Goal: Task Accomplishment & Management: Use online tool/utility

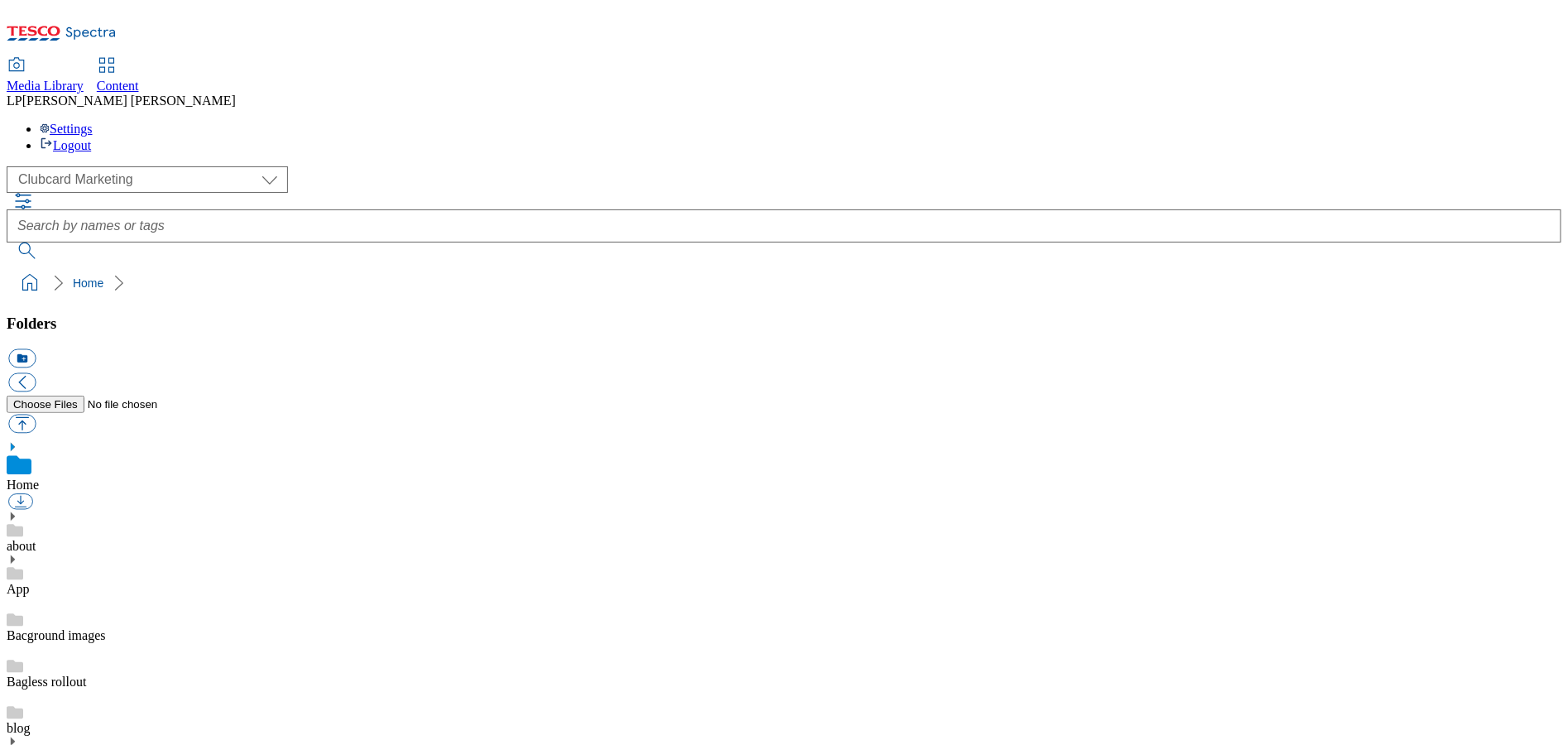
scroll to position [3, 0]
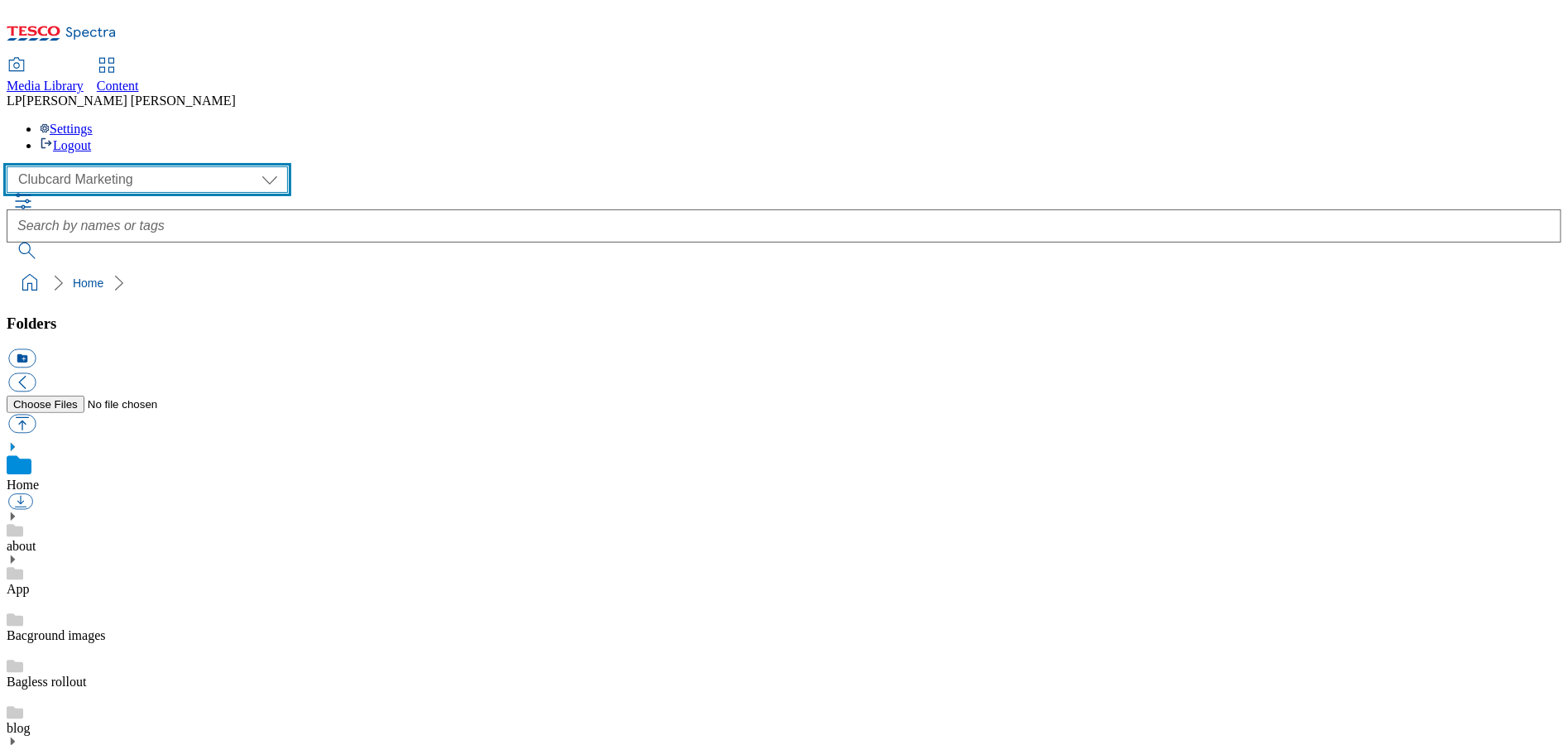
click at [148, 167] on select "Clubcard Marketing Demo Dotcom UK Emails GHS Marketing UK GHS Product UK GHS RO…" at bounding box center [147, 180] width 281 height 26
select select "flare-ghs-roi"
click at [11, 167] on select "Clubcard Marketing Demo Dotcom UK Emails GHS Marketing UK GHS Product UK GHS RO…" at bounding box center [147, 180] width 281 height 26
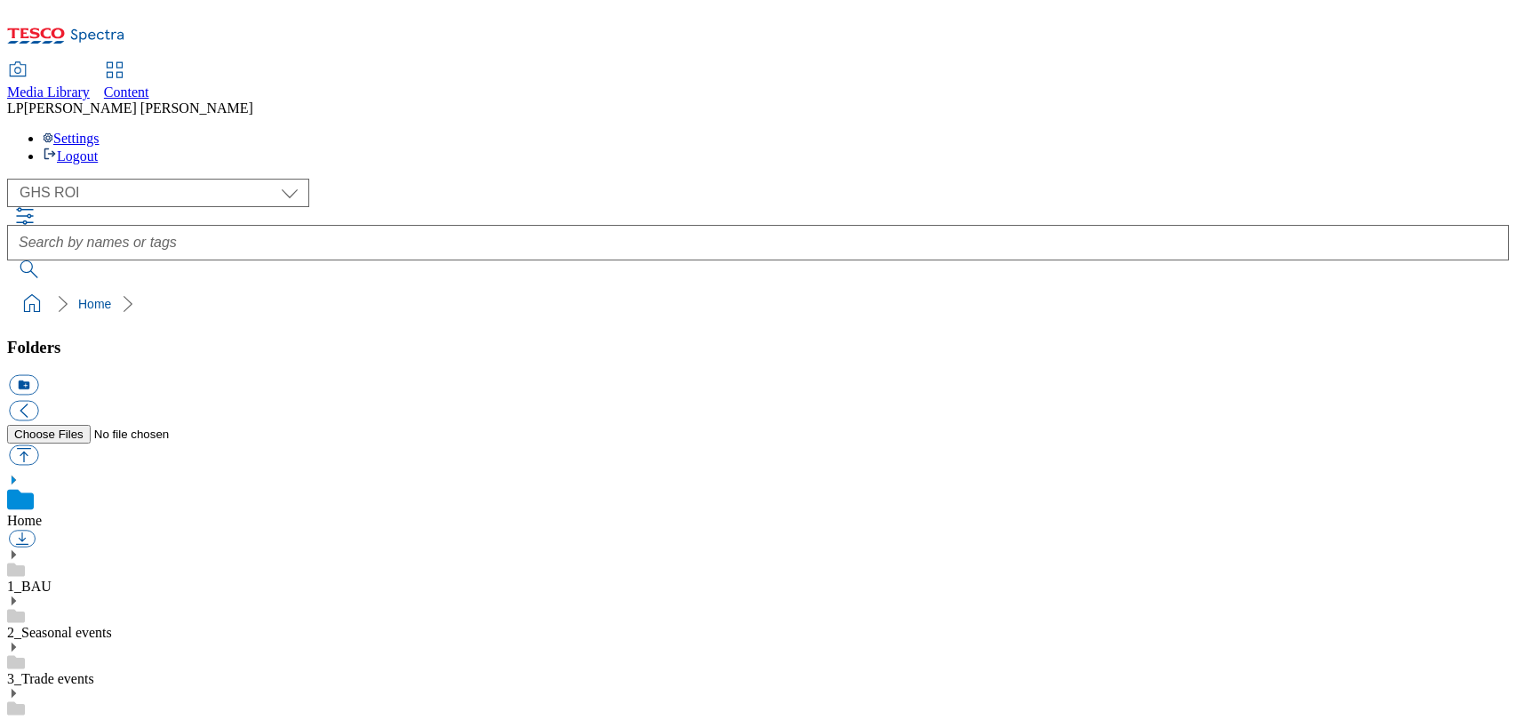
select select "flare-ghs-roi"
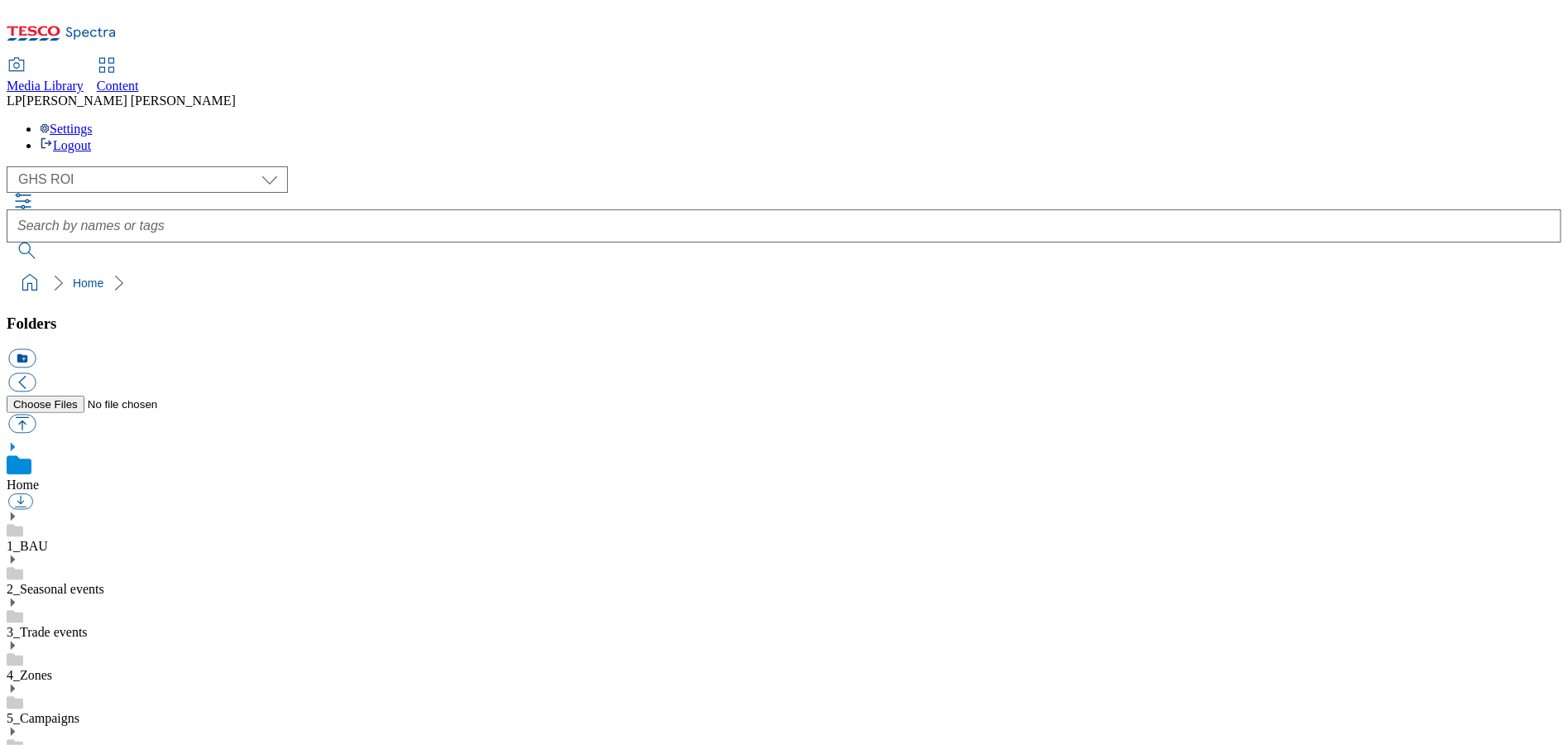
scroll to position [3, 0]
click at [15, 670] on use at bounding box center [13, 731] width 4 height 8
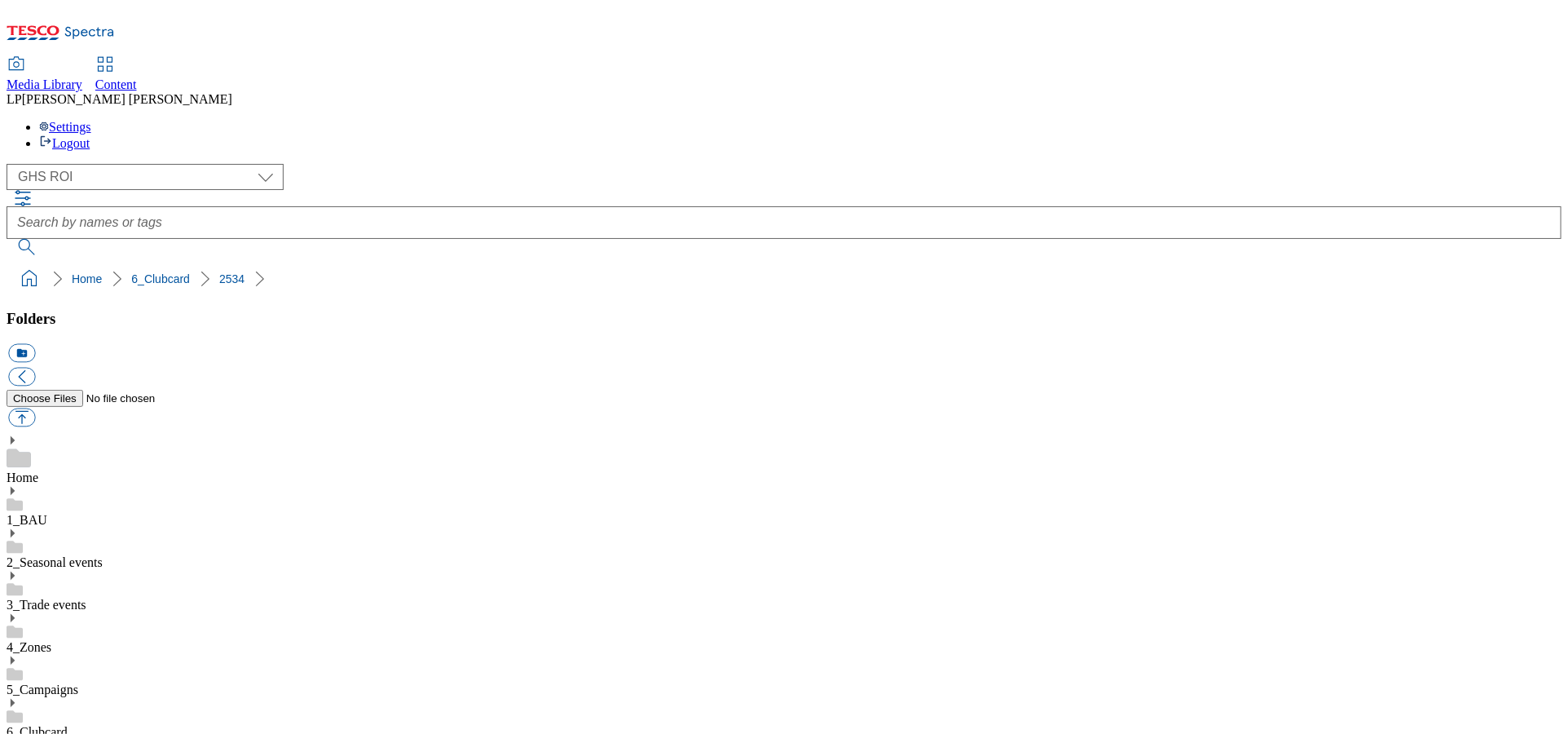
scroll to position [3, 0]
click at [44, 612] on div "4_Zones" at bounding box center [784, 633] width 1555 height 42
click at [18, 612] on icon at bounding box center [12, 617] width 11 height 11
click at [15, 612] on use at bounding box center [13, 616] width 4 height 8
click at [18, 660] on icon at bounding box center [12, 718] width 11 height 11
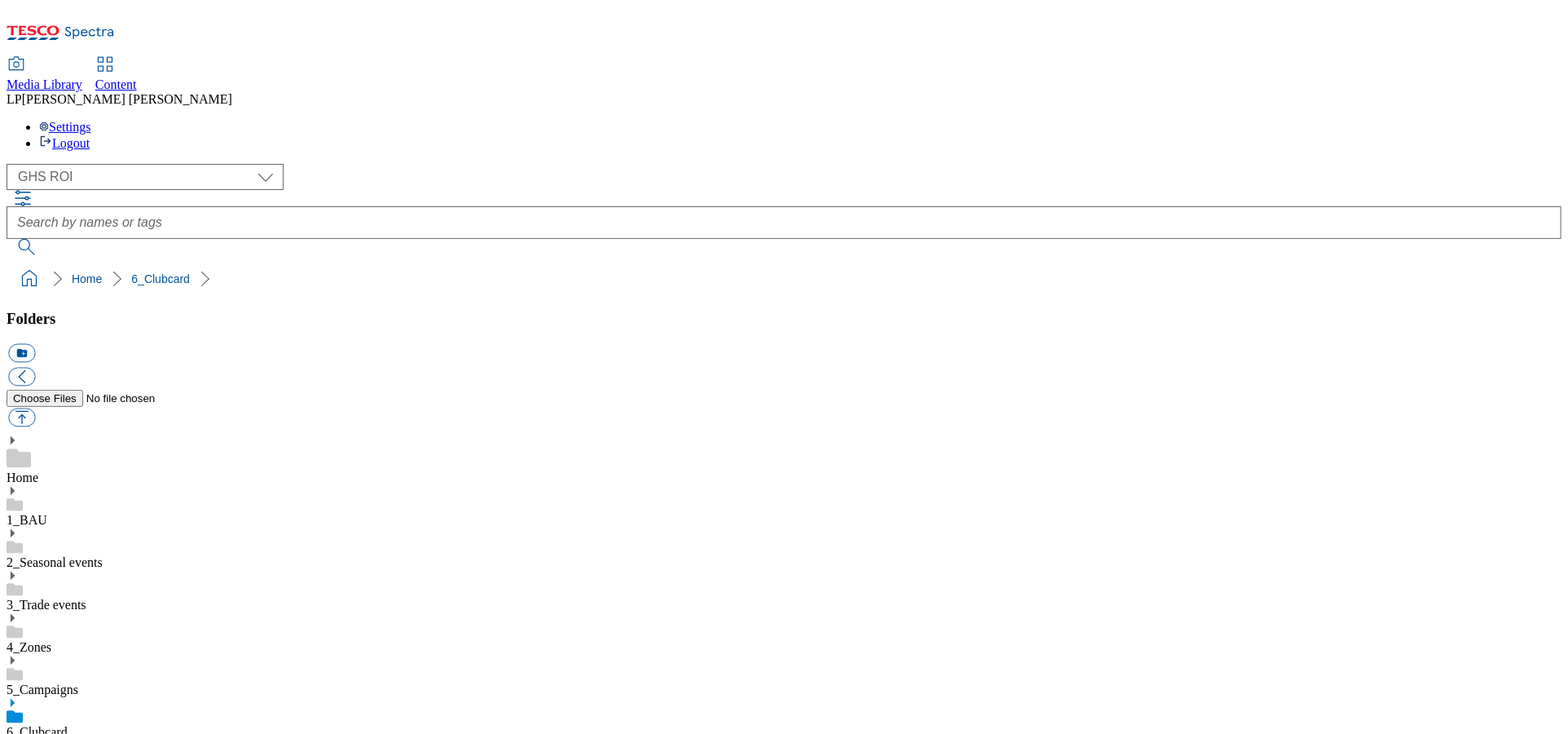
click at [15, 614] on use at bounding box center [13, 617] width 4 height 8
click at [15, 612] on use at bounding box center [13, 616] width 4 height 8
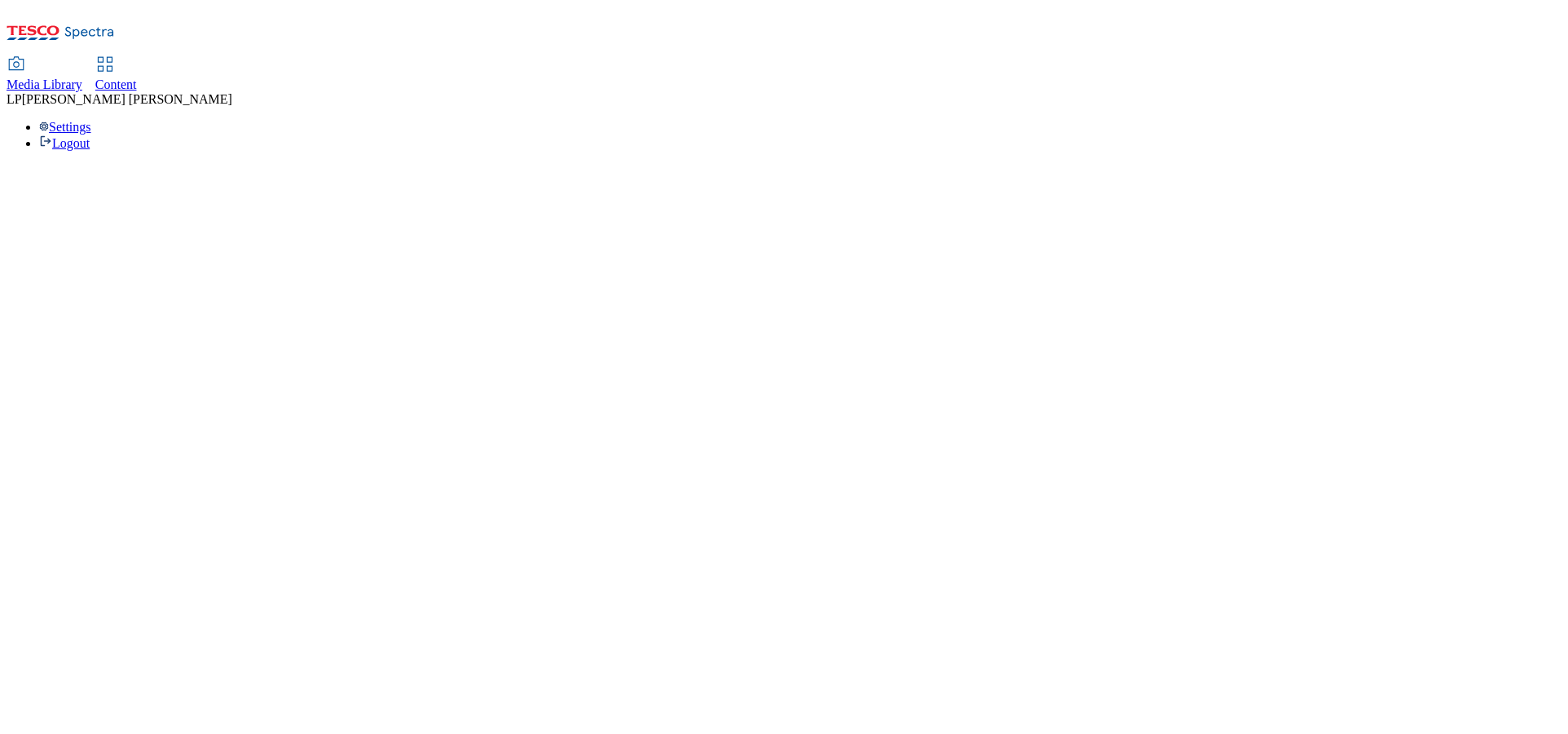
select select "flare-ghs-roi"
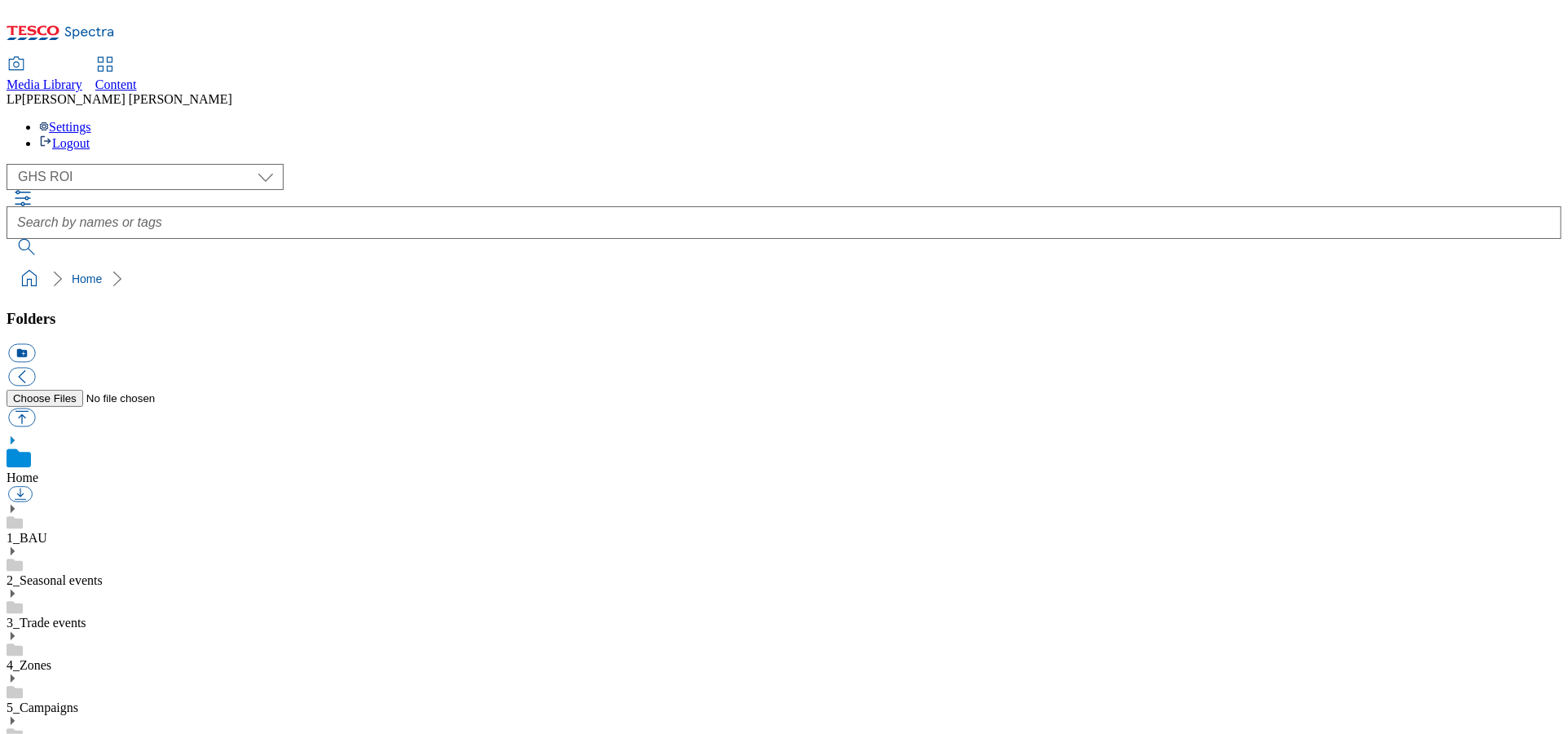
scroll to position [3, 0]
click at [18, 630] on icon at bounding box center [12, 636] width 11 height 11
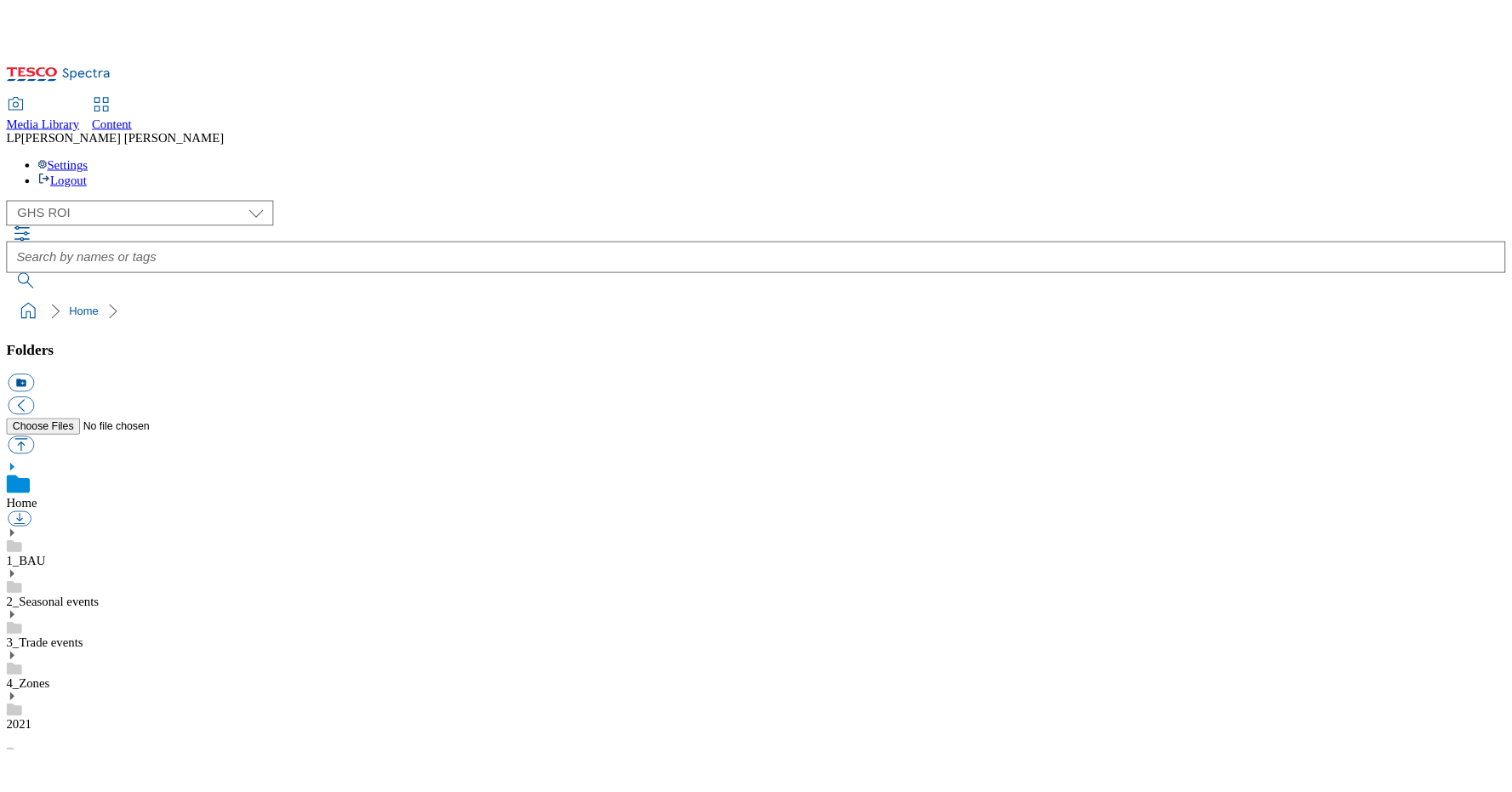
scroll to position [675, 0]
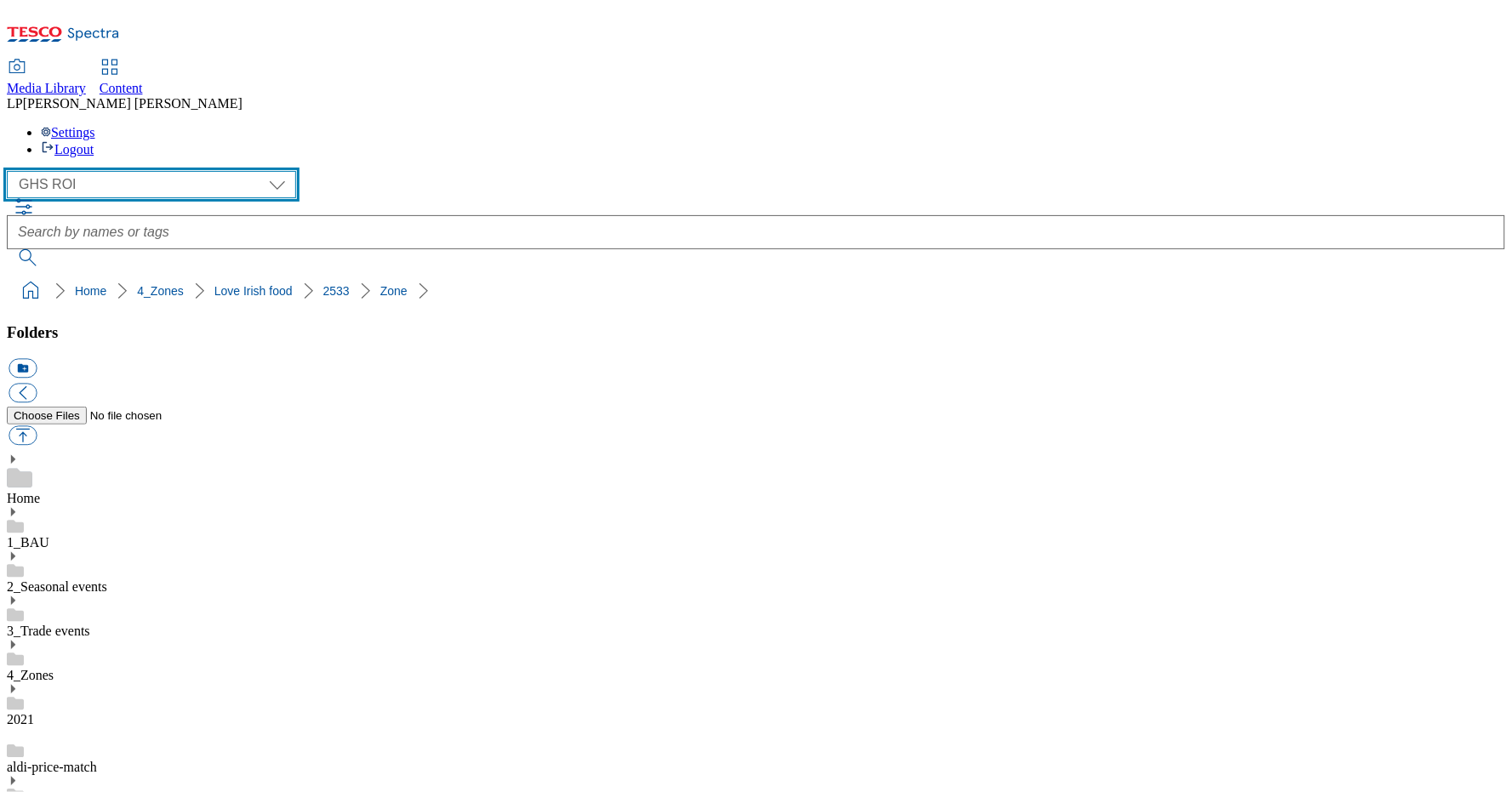
click at [175, 171] on select "Clubcard Marketing Demo Dotcom UK Emails GHS Marketing UK GHS Product UK GHS RO…" at bounding box center [151, 185] width 289 height 27
click at [11, 171] on select "Clubcard Marketing Demo Dotcom UK Emails GHS Marketing UK GHS Product UK GHS RO…" at bounding box center [151, 185] width 289 height 27
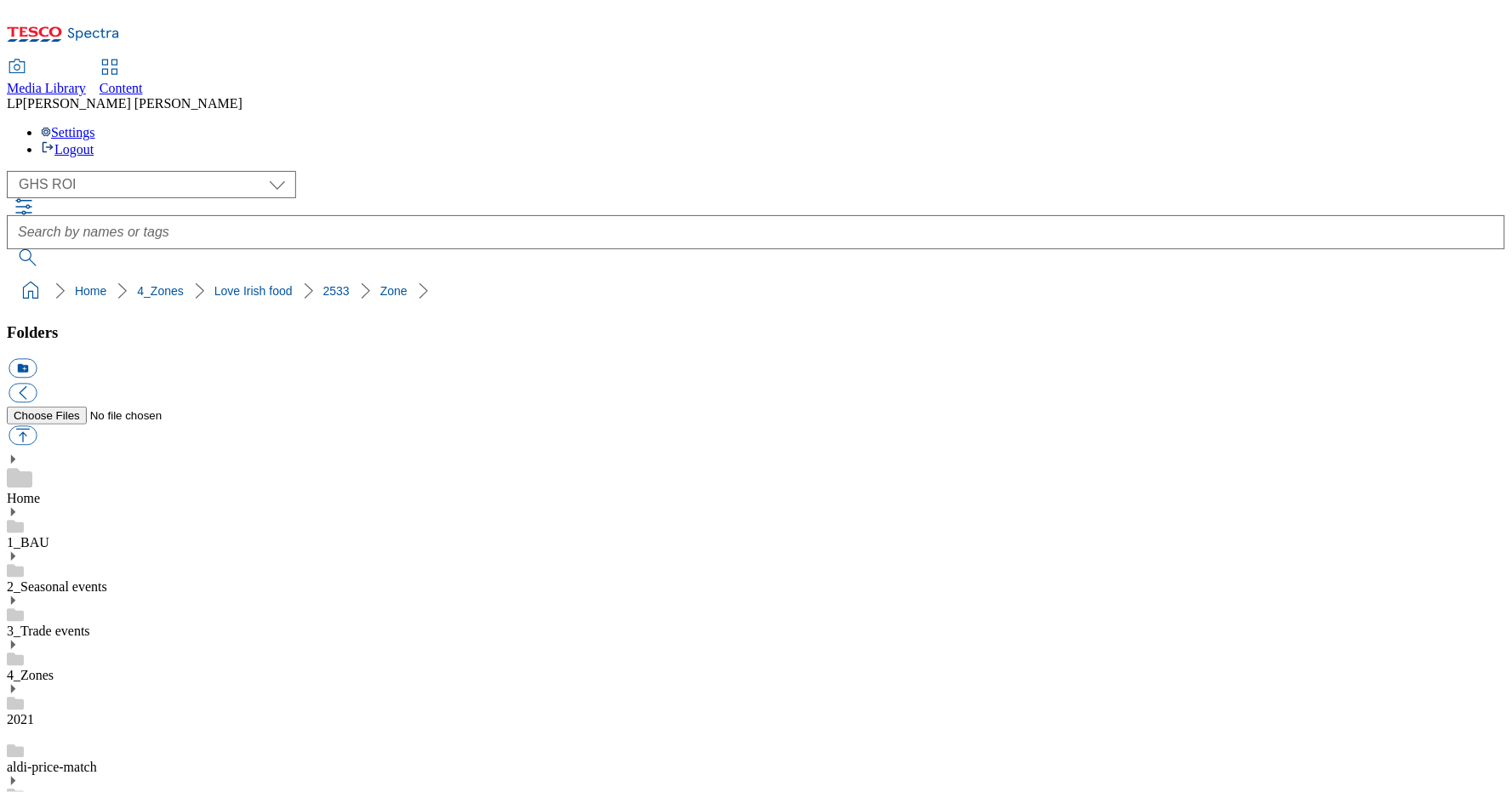
click at [338, 171] on div "( optional ) Clubcard Marketing Demo Dotcom UK Emails GHS Marketing UK GHS Prod…" at bounding box center [756, 185] width 1499 height 27
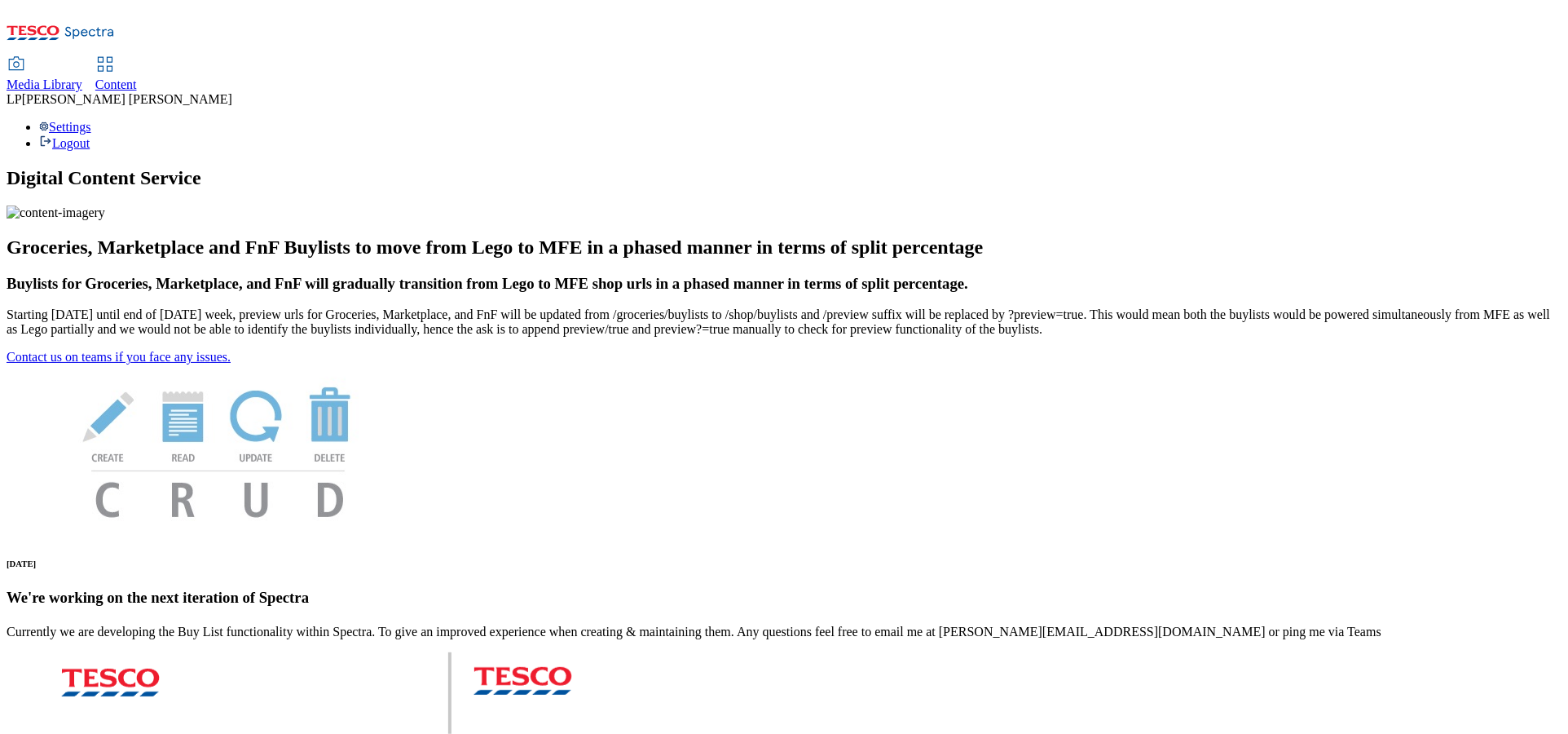
click at [137, 77] on span "Content" at bounding box center [116, 83] width 41 height 14
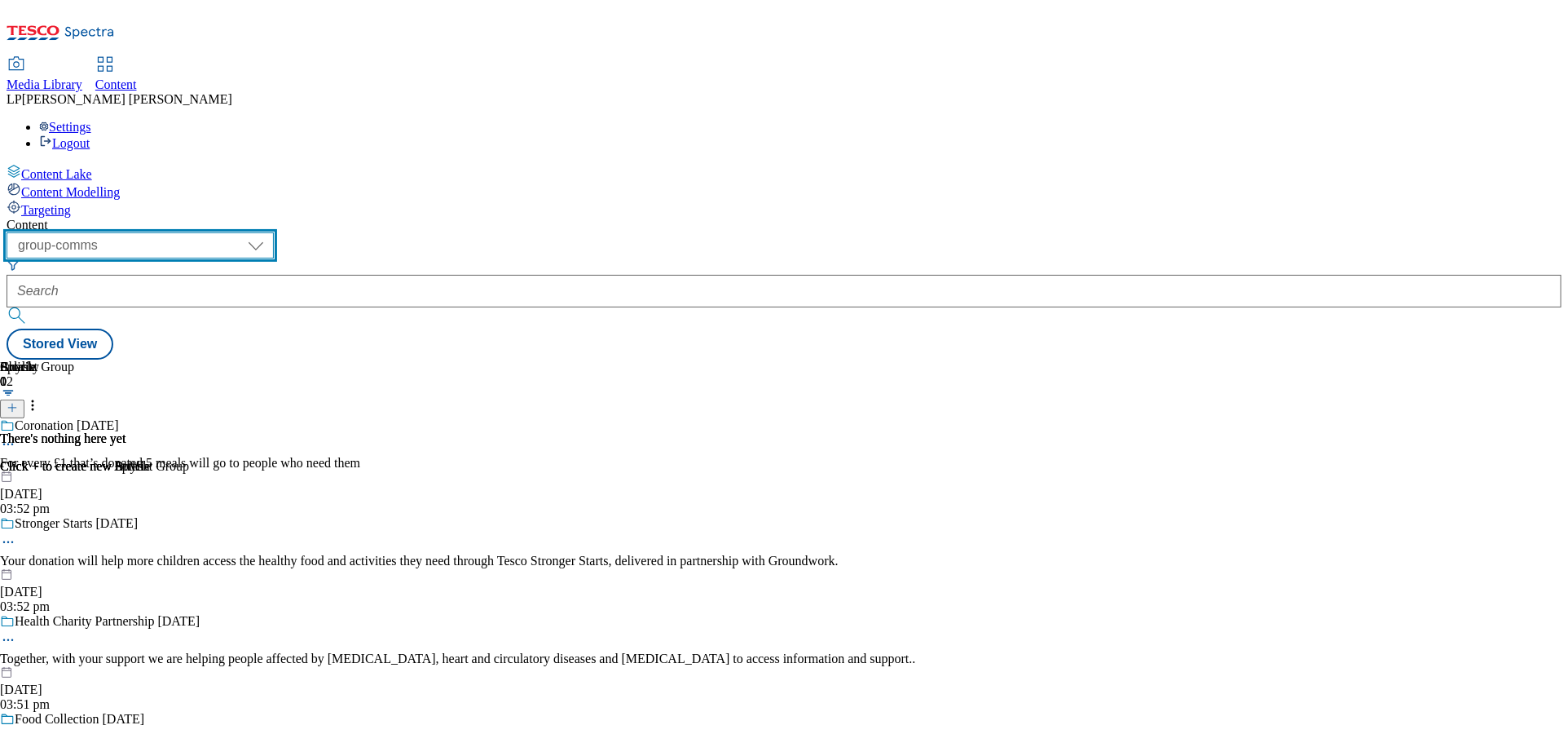
click at [260, 232] on select "dotcom-cz dotcom-hu dotcom-sk fnf-uk ghs-roi ghs-uk group-comms ighs-cz ighs-hu…" at bounding box center [140, 245] width 268 height 26
select select "ghs-roi"
click at [212, 232] on select "dotcom-cz dotcom-hu dotcom-sk fnf-uk ghs-roi ghs-uk group-comms ighs-cz ighs-hu…" at bounding box center [140, 245] width 268 height 26
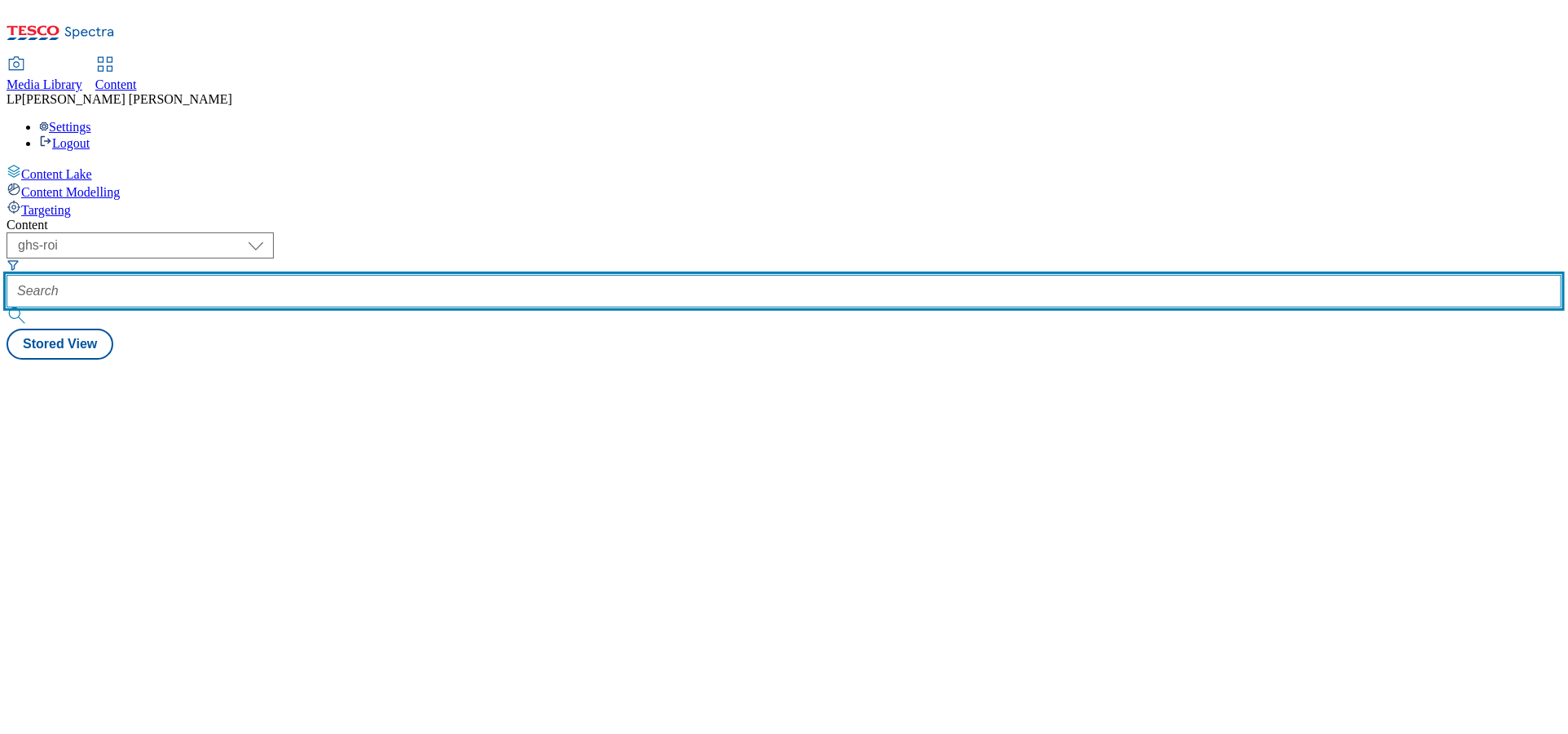
click at [462, 275] on input "text" at bounding box center [784, 292] width 1555 height 33
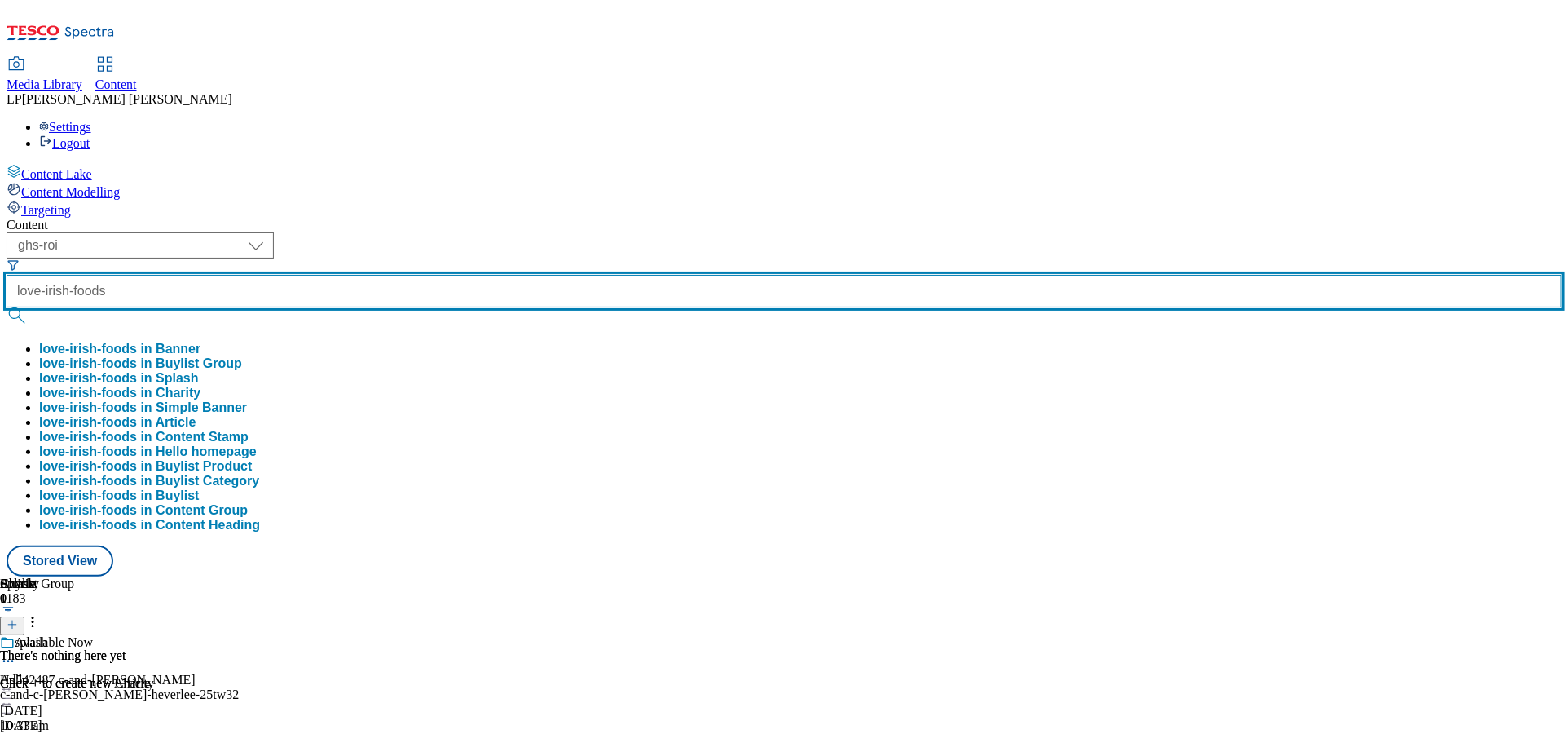
type input "love-irish-foods"
click at [6, 307] on button "submit" at bounding box center [17, 316] width 23 height 17
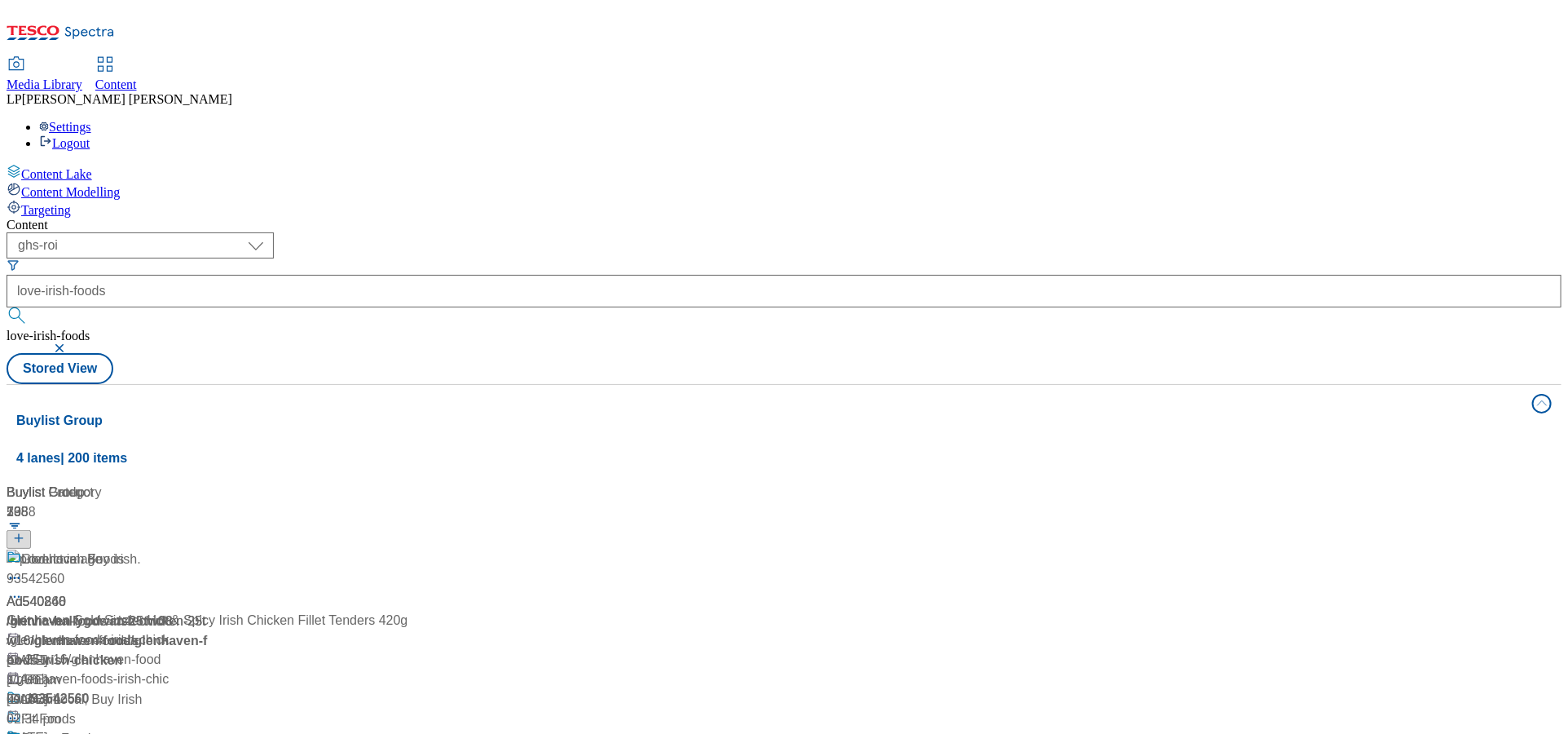
click at [310, 612] on div "/ britvic-ballygowan-25tw08" at bounding box center [158, 621] width 304 height 19
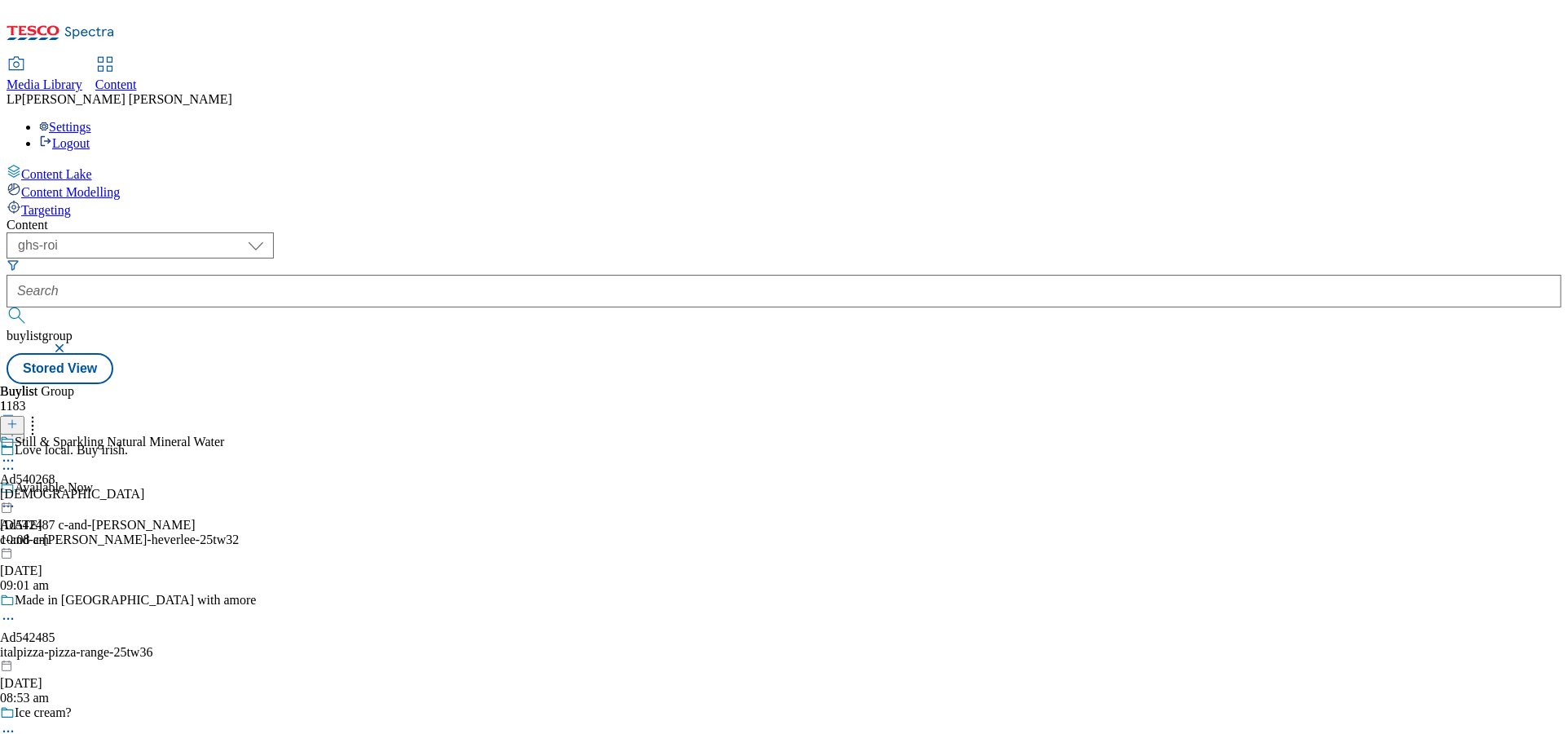
scroll to position [3860, 0]
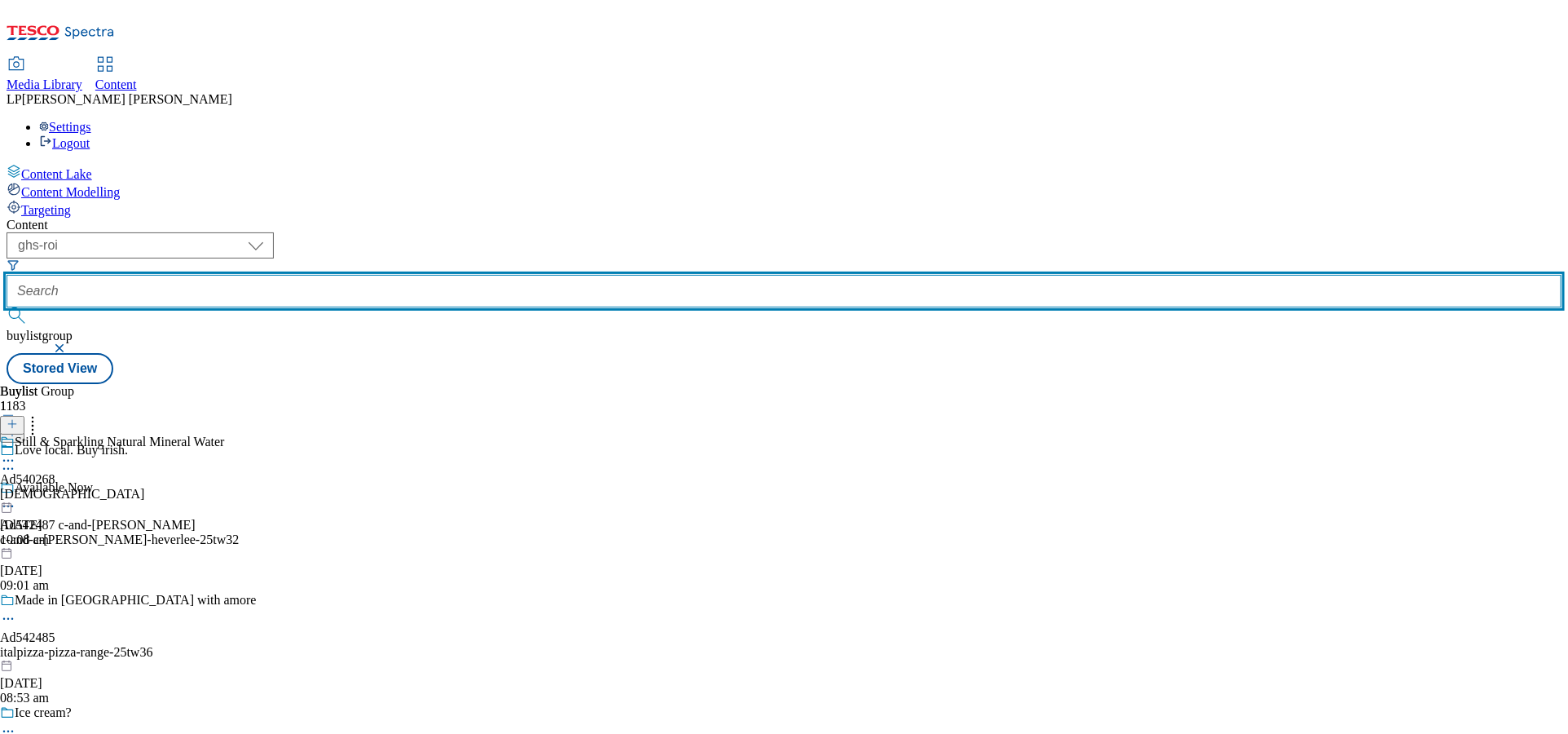
click at [485, 275] on input "text" at bounding box center [784, 292] width 1555 height 33
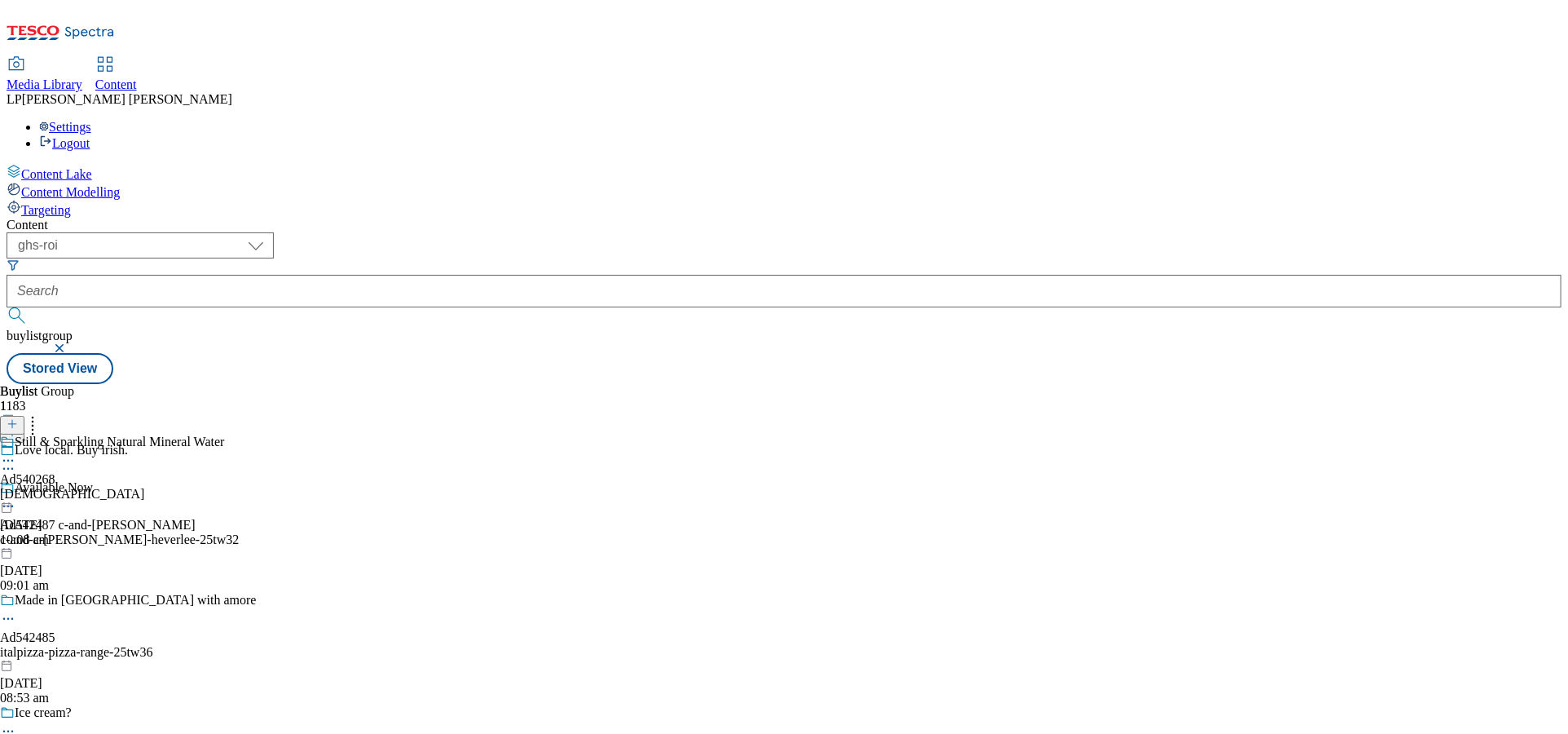
click at [70, 343] on button "button" at bounding box center [61, 348] width 17 height 10
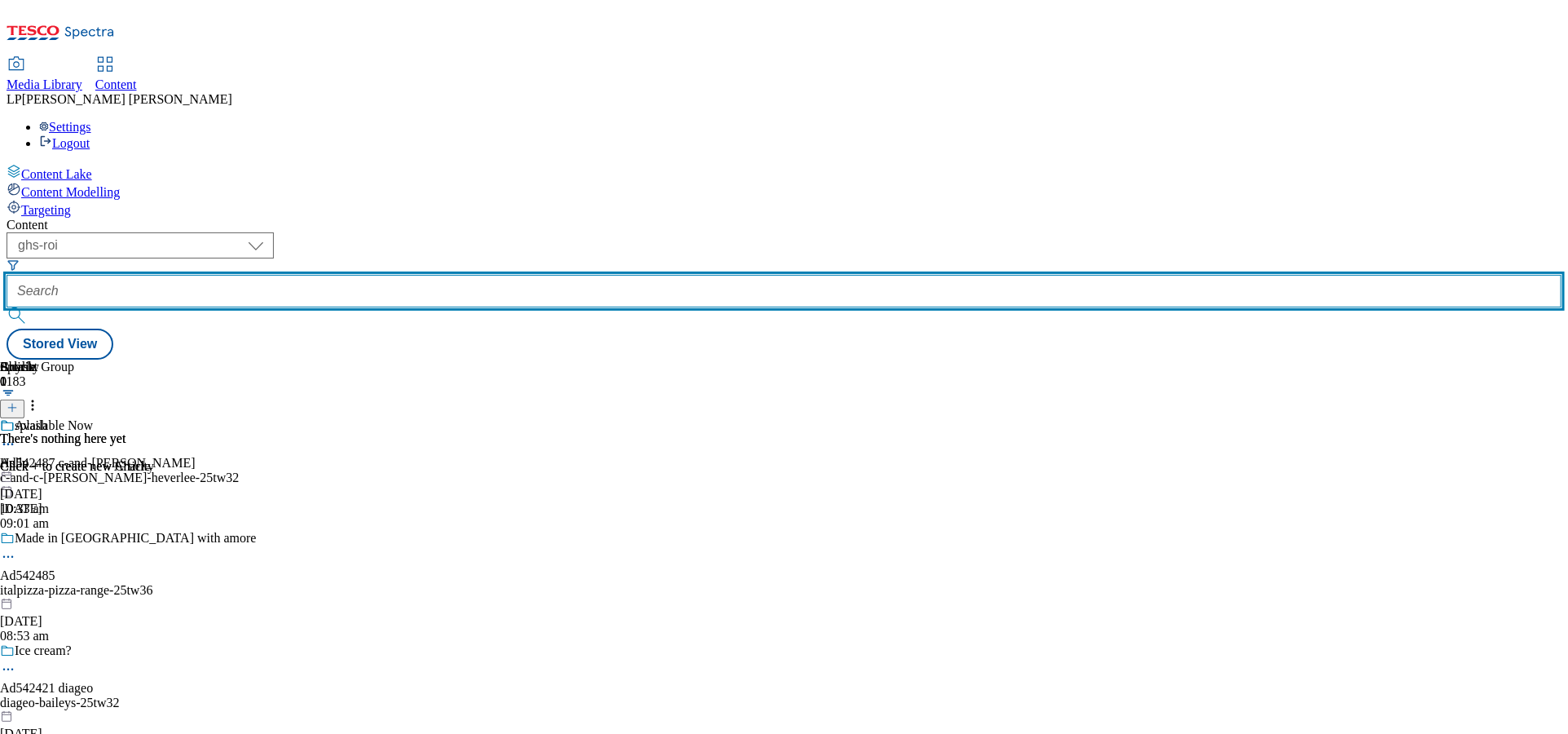
click at [521, 275] on input "text" at bounding box center [784, 292] width 1555 height 33
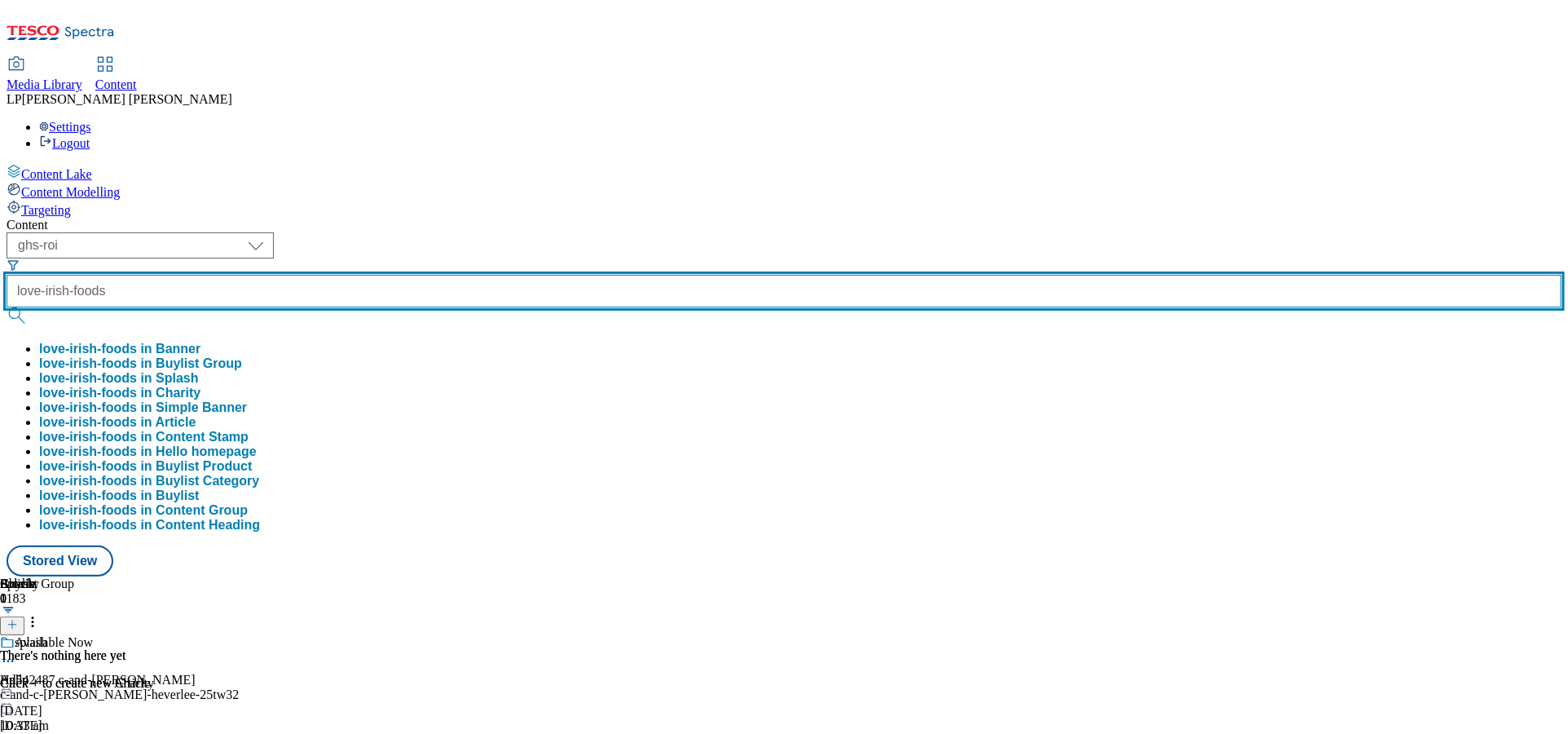
click at [6, 307] on button "submit" at bounding box center [17, 316] width 23 height 17
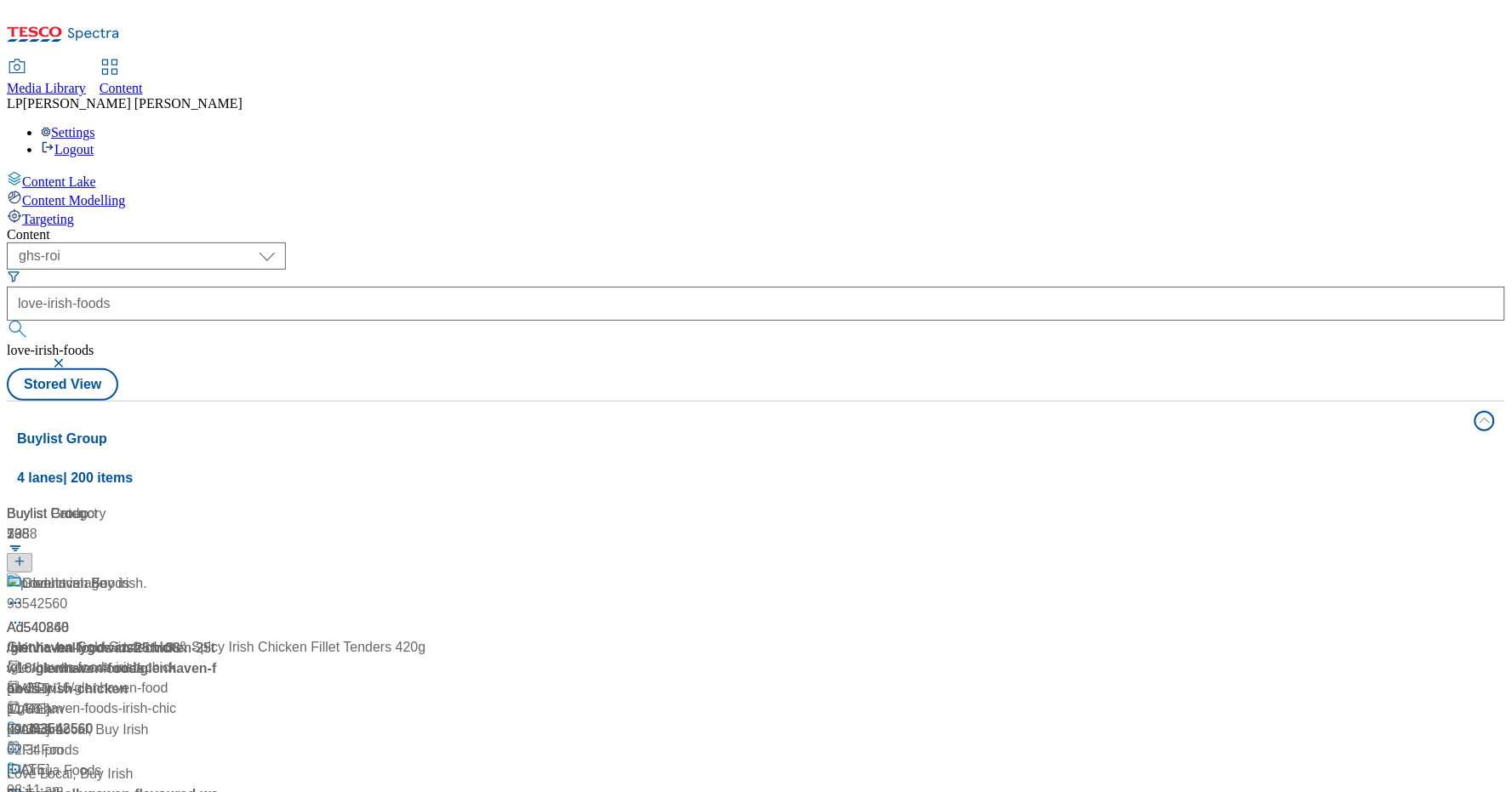
scroll to position [5514, 0]
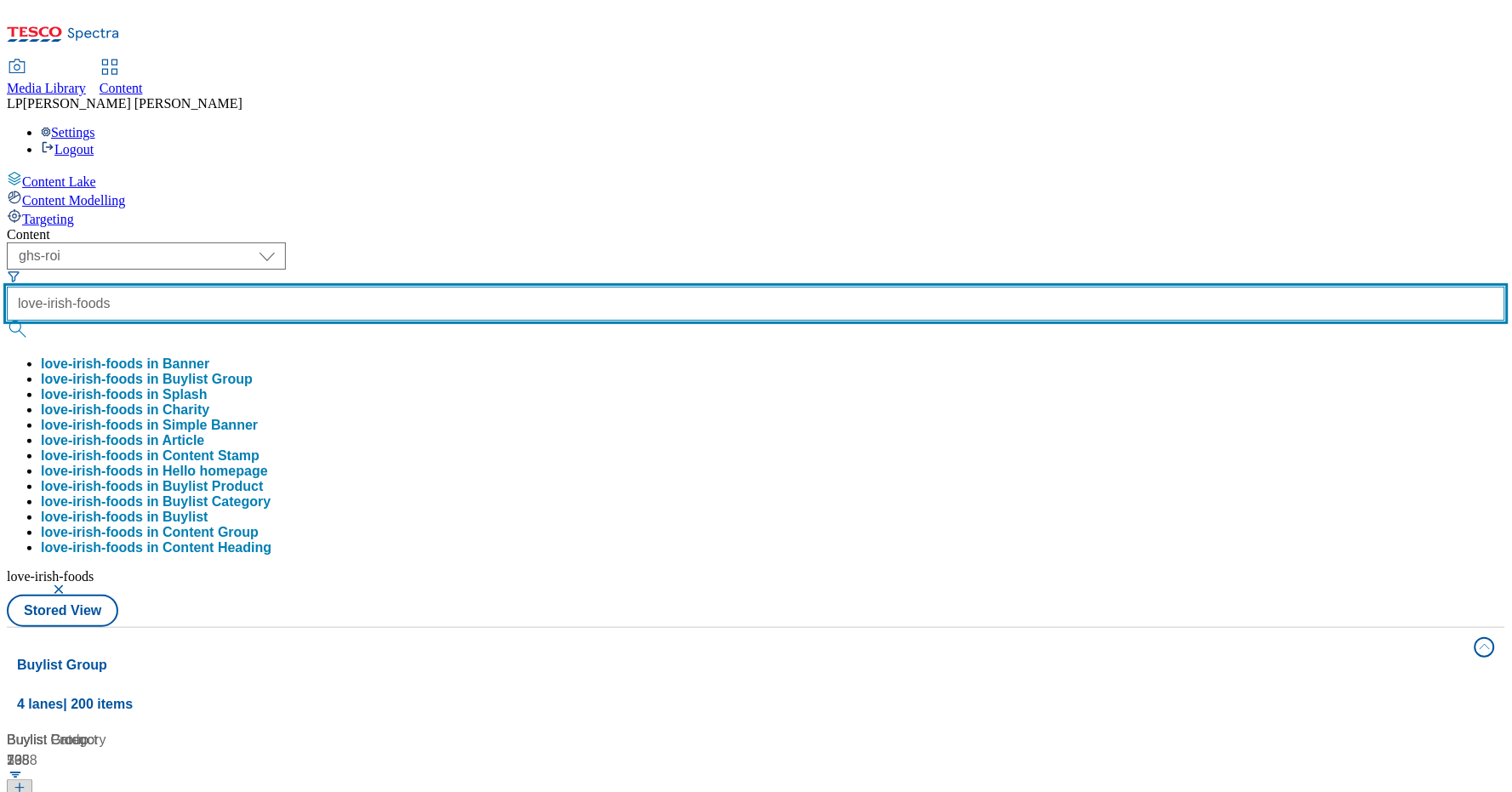
drag, startPoint x: 547, startPoint y: 134, endPoint x: 374, endPoint y: 134, distance: 173.0
click at [374, 242] on div "( optional ) dotcom-cz dotcom-hu dotcom-sk fnf-uk ghs-roi ghs-uk group-comms ig…" at bounding box center [756, 419] width 1499 height 352
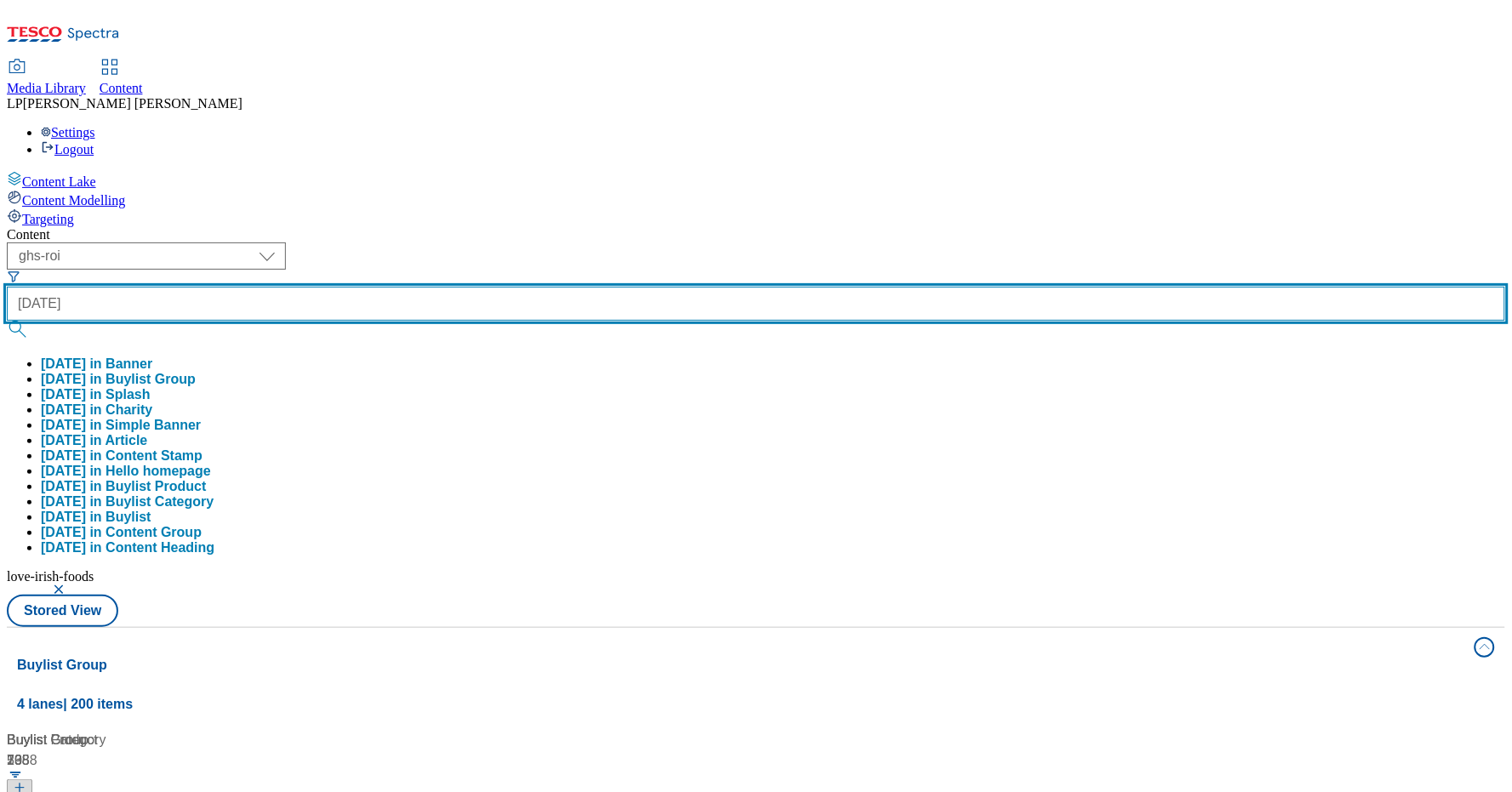
type input "halloween"
click at [7, 321] on button "submit" at bounding box center [18, 329] width 24 height 17
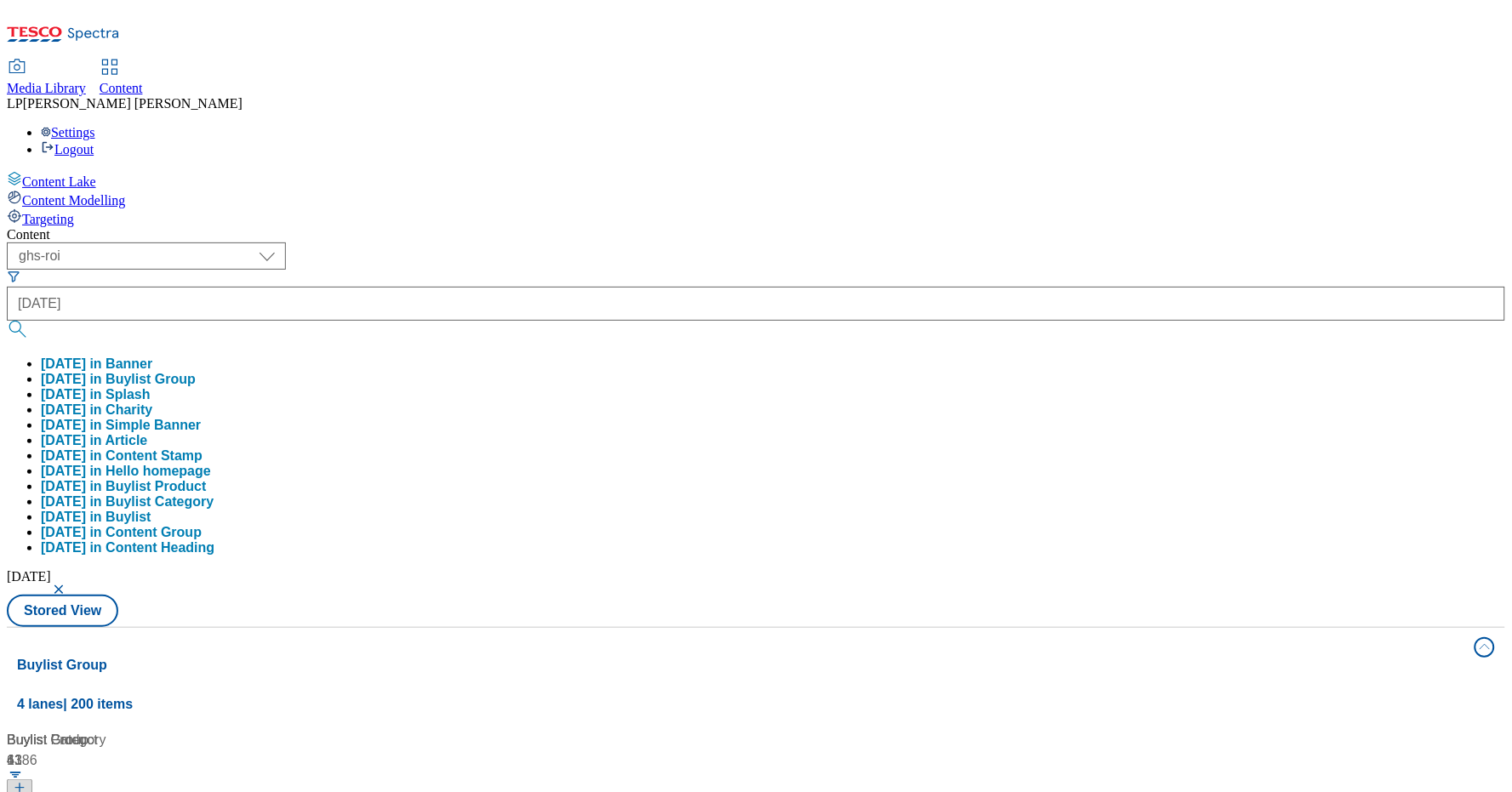
click at [720, 227] on div "Content ( optional ) dotcom-cz dotcom-hu dotcom-sk fnf-uk ghs-roi ghs-uk group-…" at bounding box center [756, 804] width 1499 height 1156
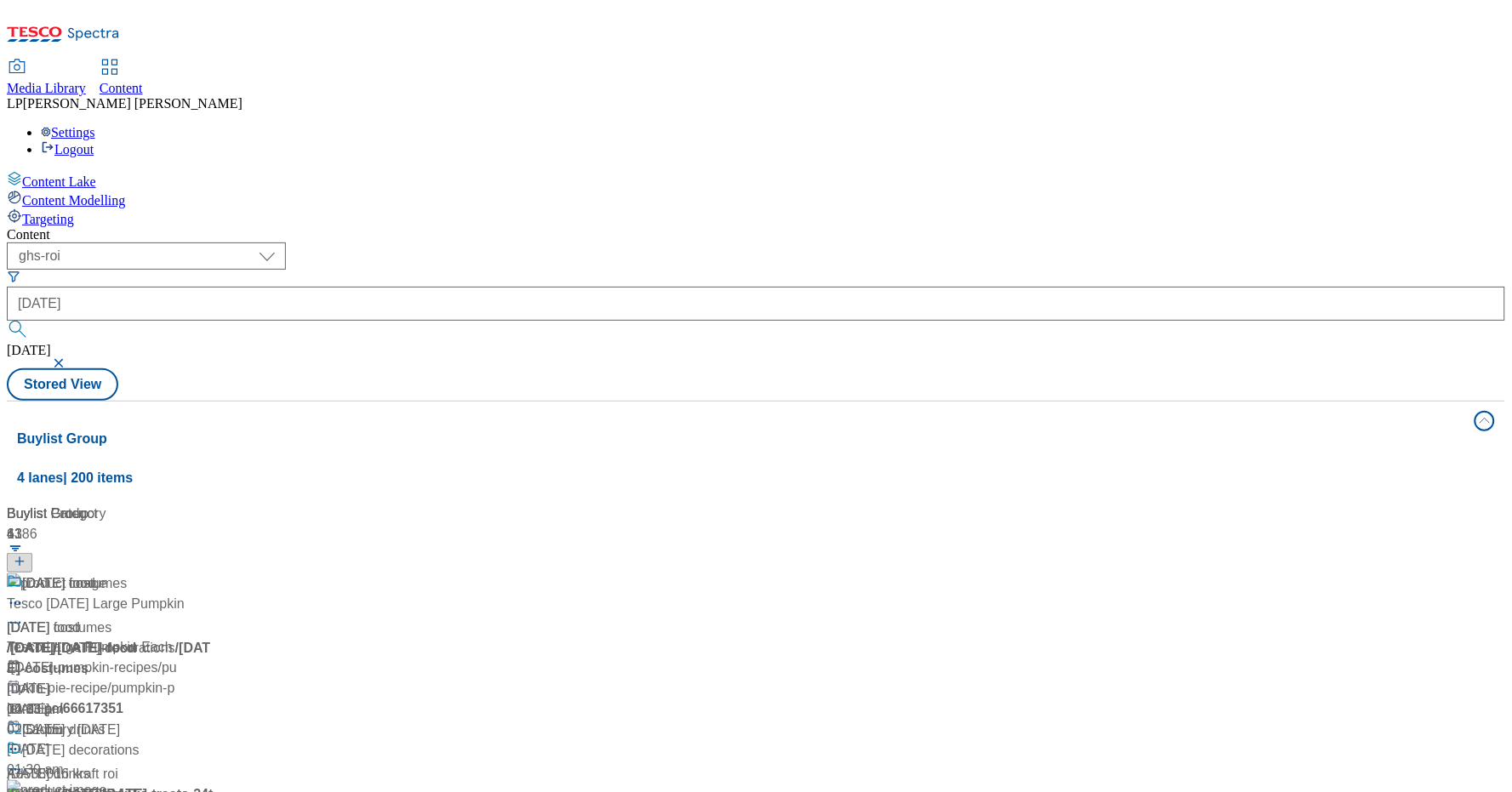
click at [219, 639] on div "/ halloween" at bounding box center [113, 648] width 213 height 20
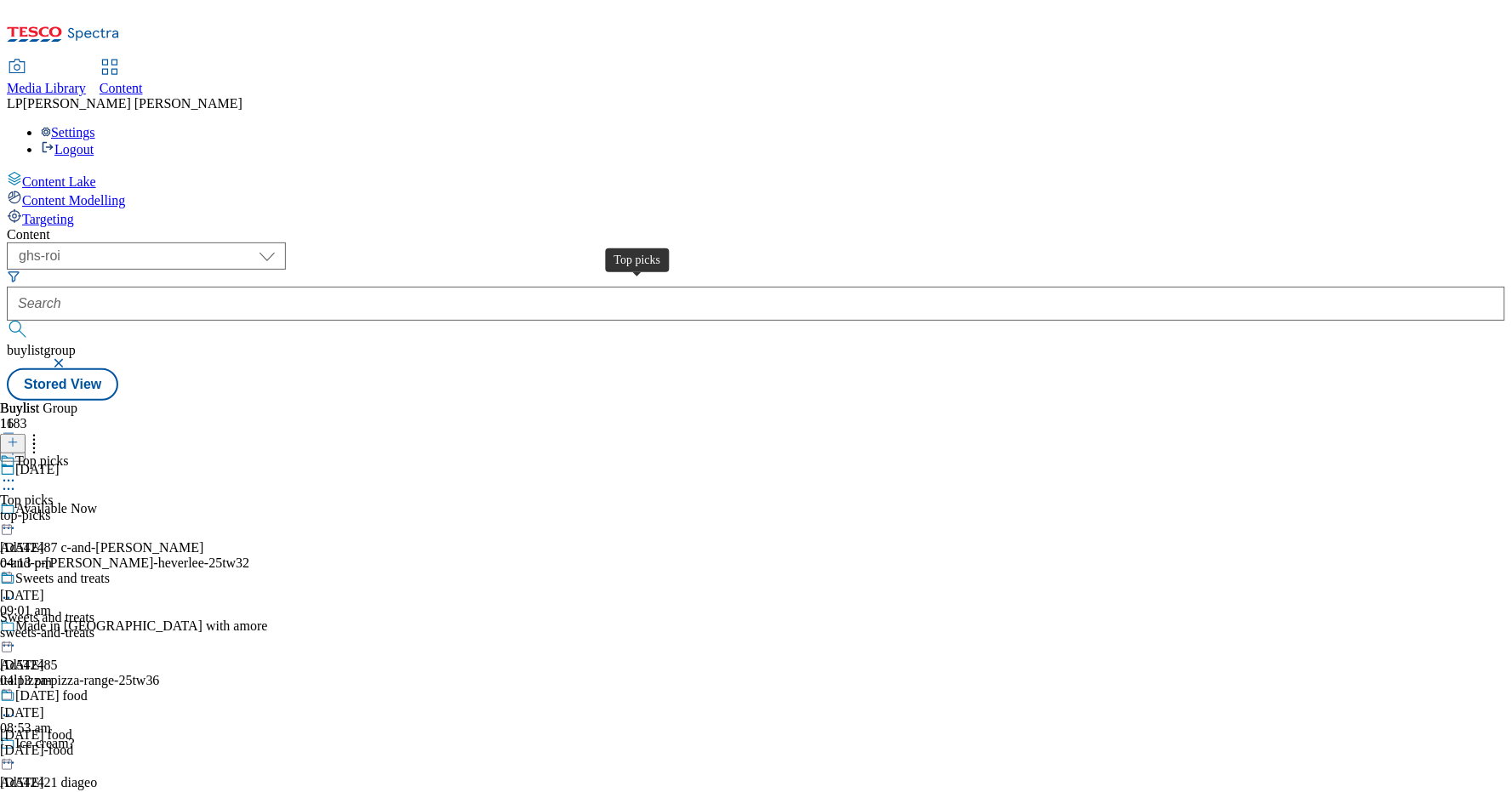
click at [53, 493] on div "Top picks" at bounding box center [26, 501] width 53 height 15
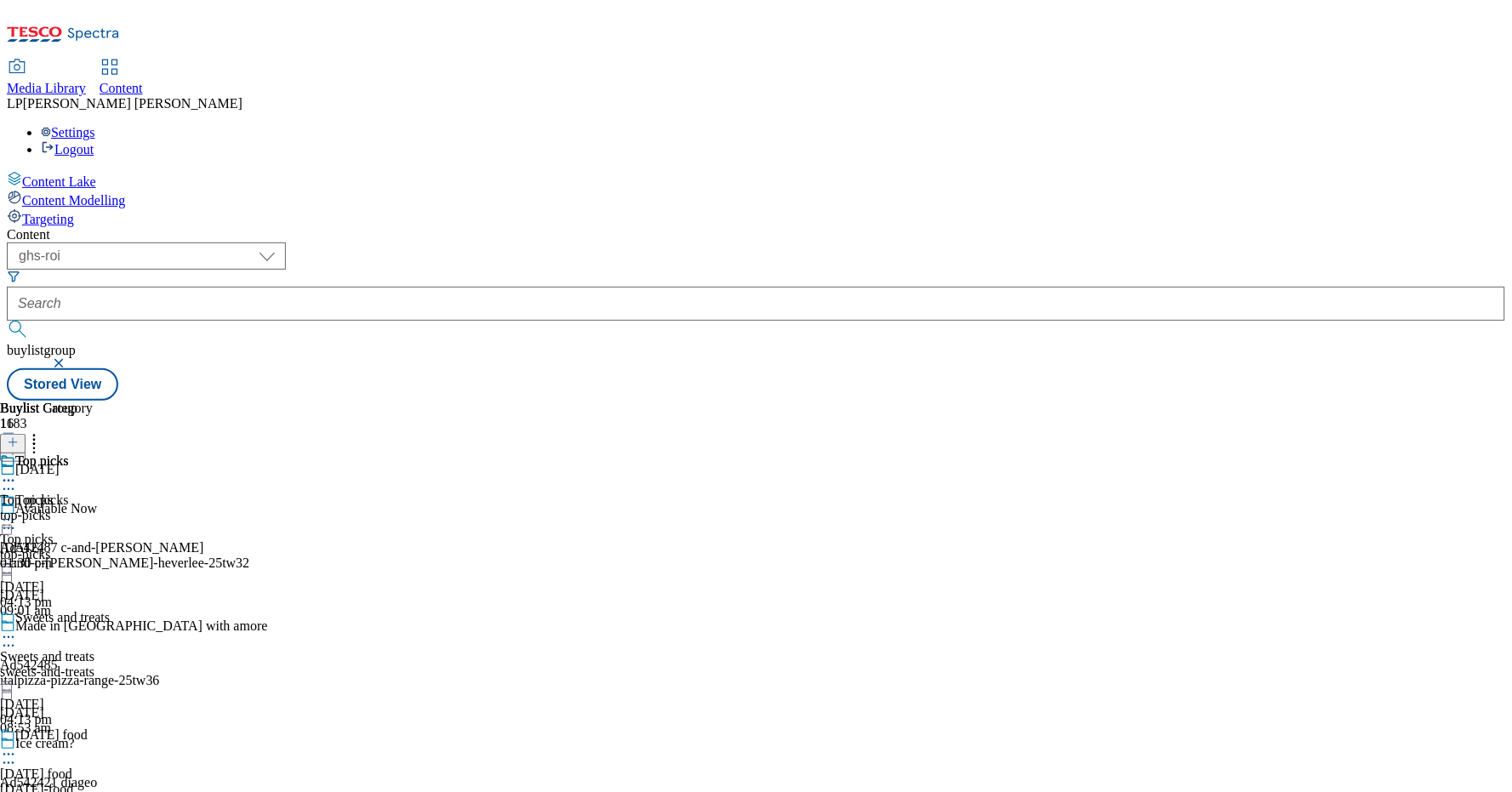
click at [17, 511] on icon at bounding box center [9, 520] width 17 height 17
click at [168, 493] on div "Top picks Top picks top-picks 6 Oct 2025 04:13 pm" at bounding box center [83, 552] width 168 height 118
click at [17, 511] on icon at bounding box center [9, 520] width 17 height 17
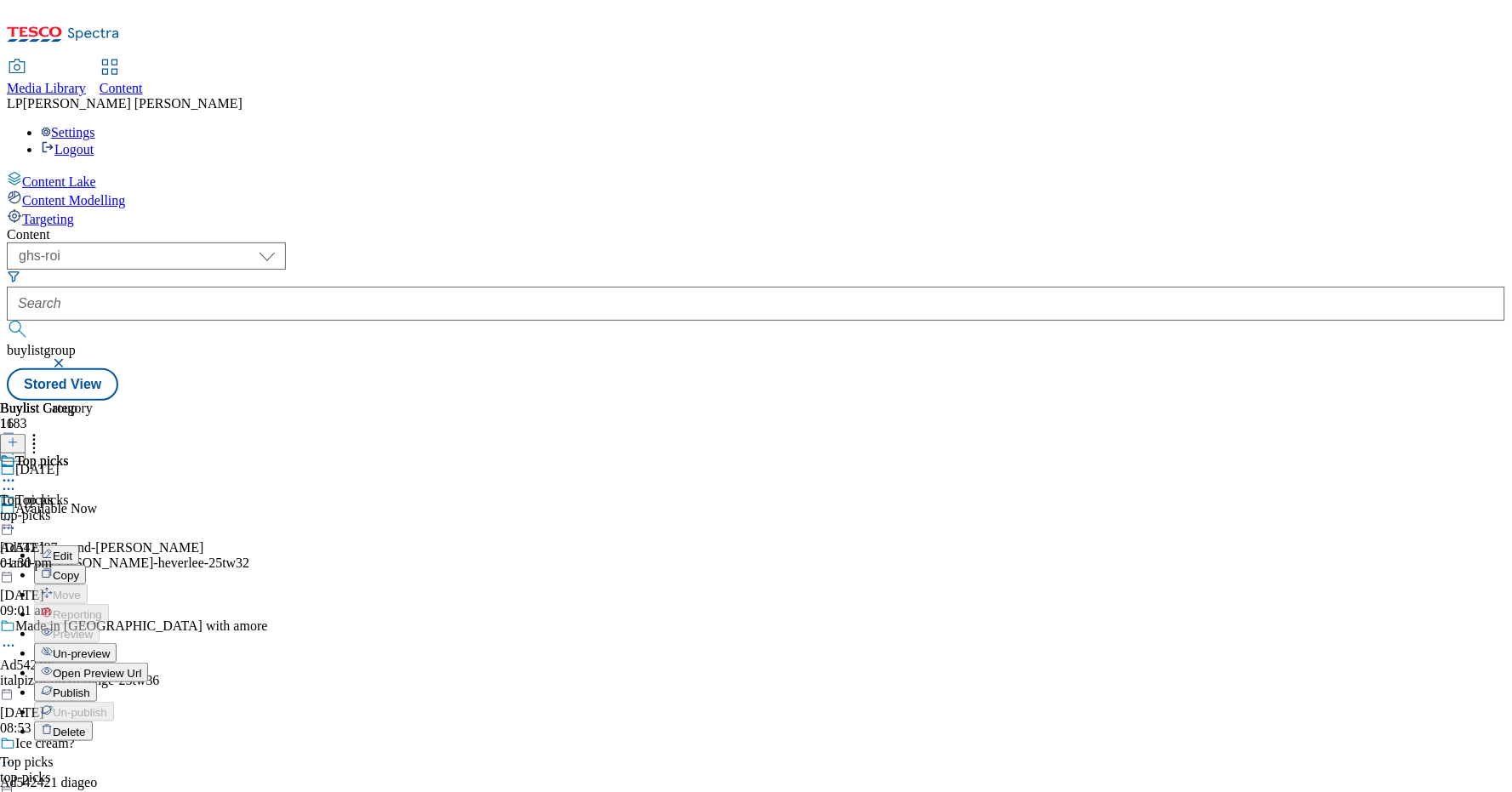
click at [90, 687] on span "Publish" at bounding box center [71, 692] width 37 height 12
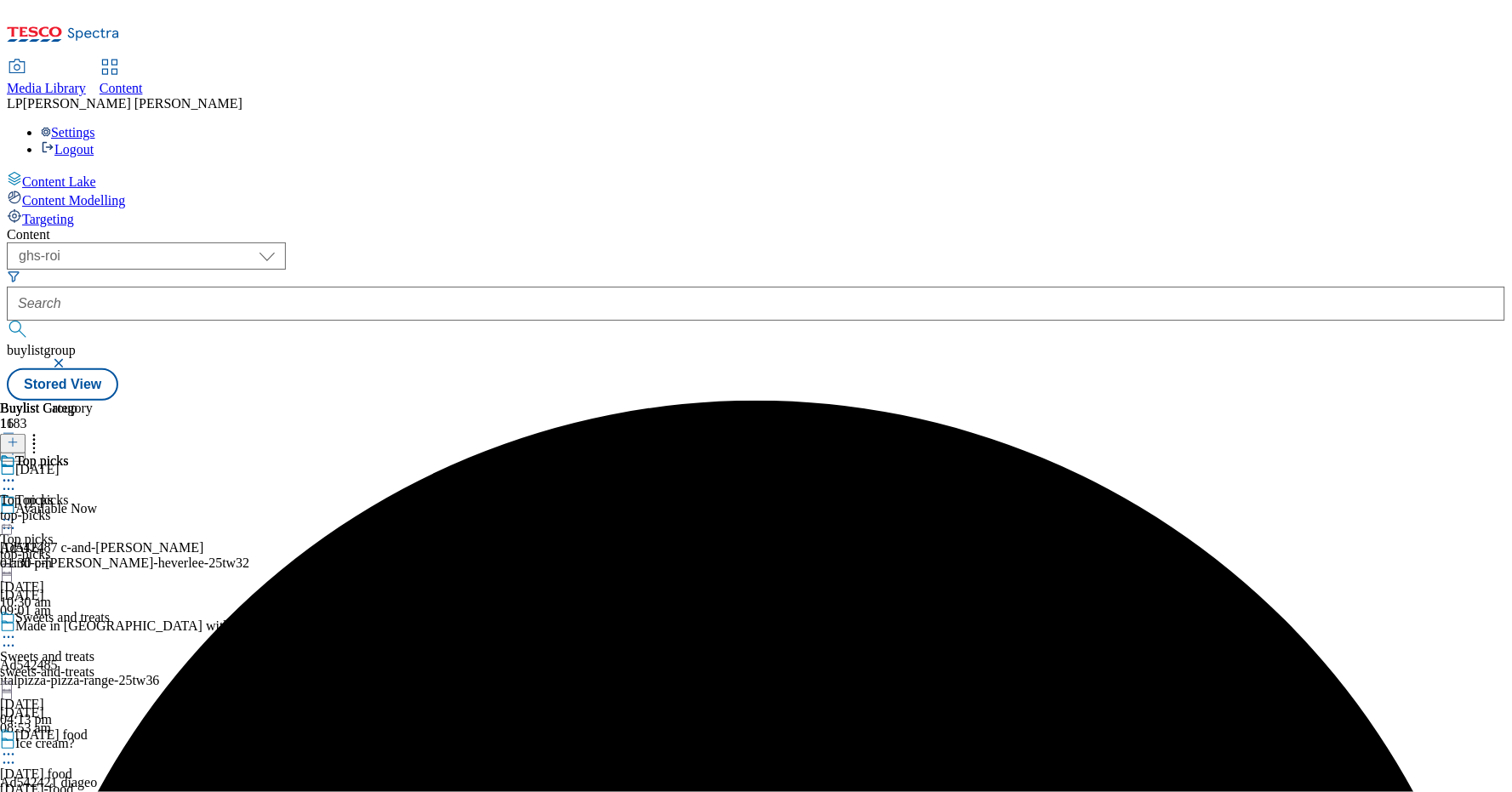
click at [17, 629] on icon at bounding box center [9, 638] width 17 height 17
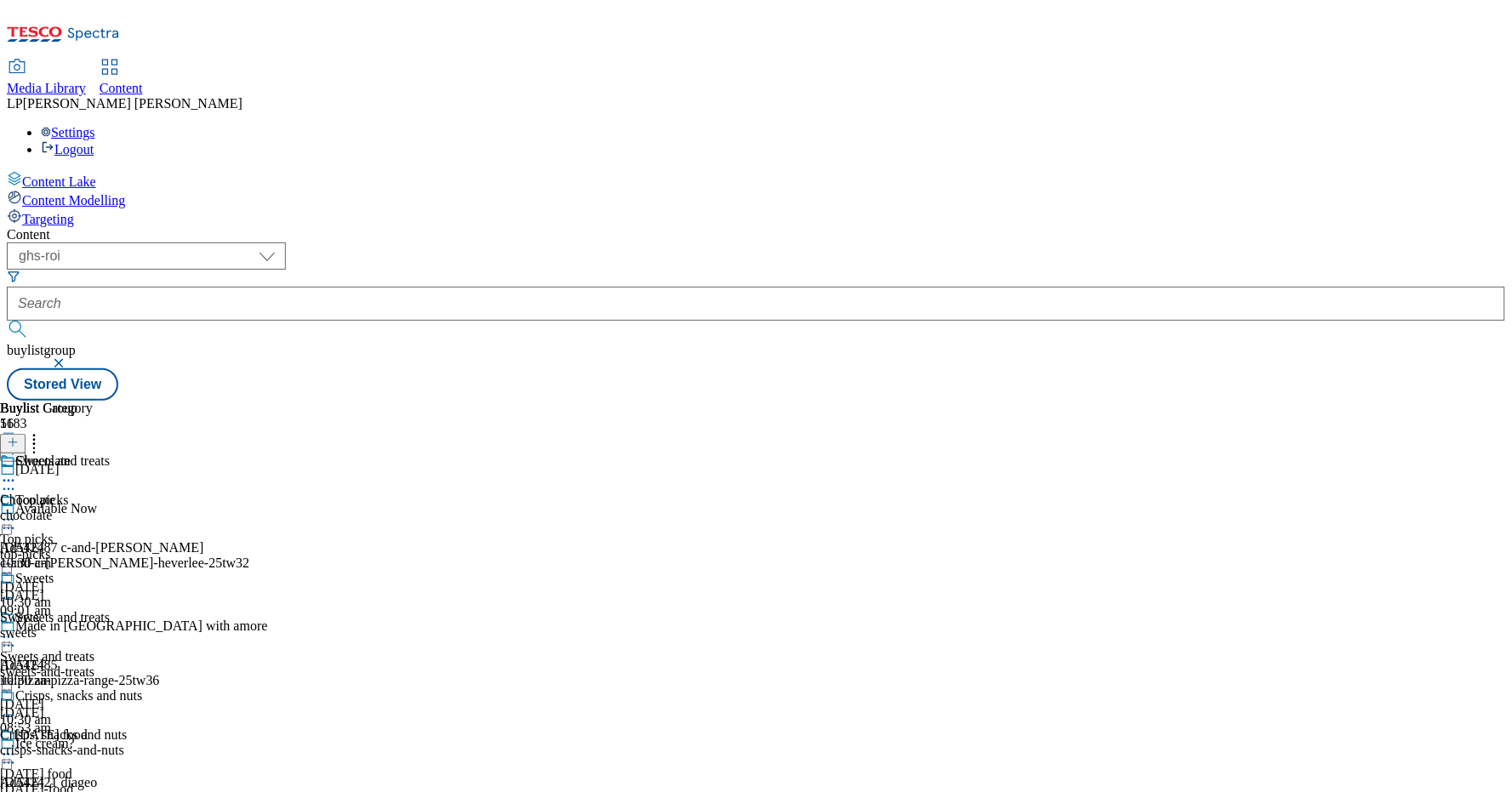
click at [17, 746] on icon at bounding box center [9, 755] width 17 height 17
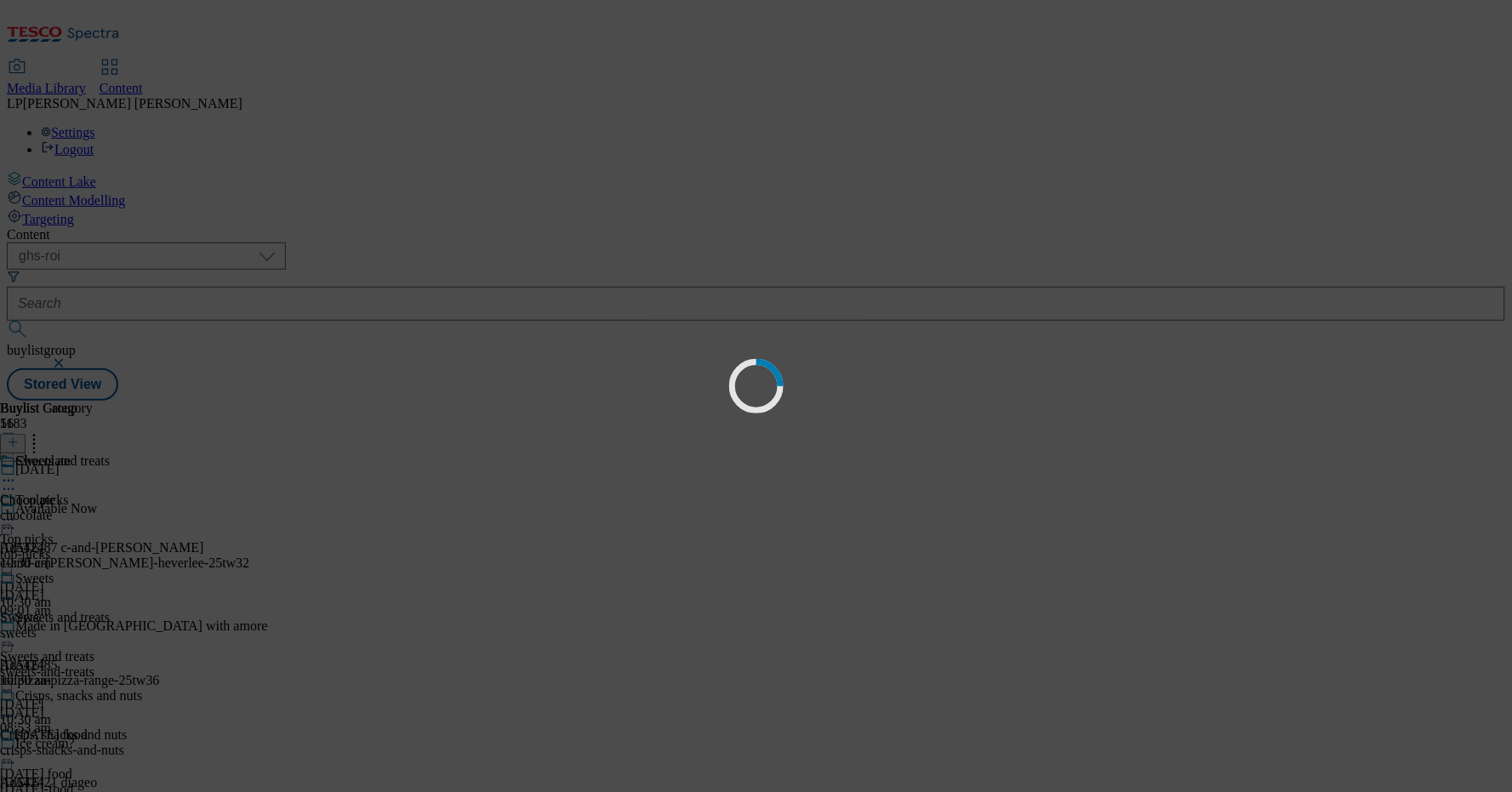
scroll to position [9, 0]
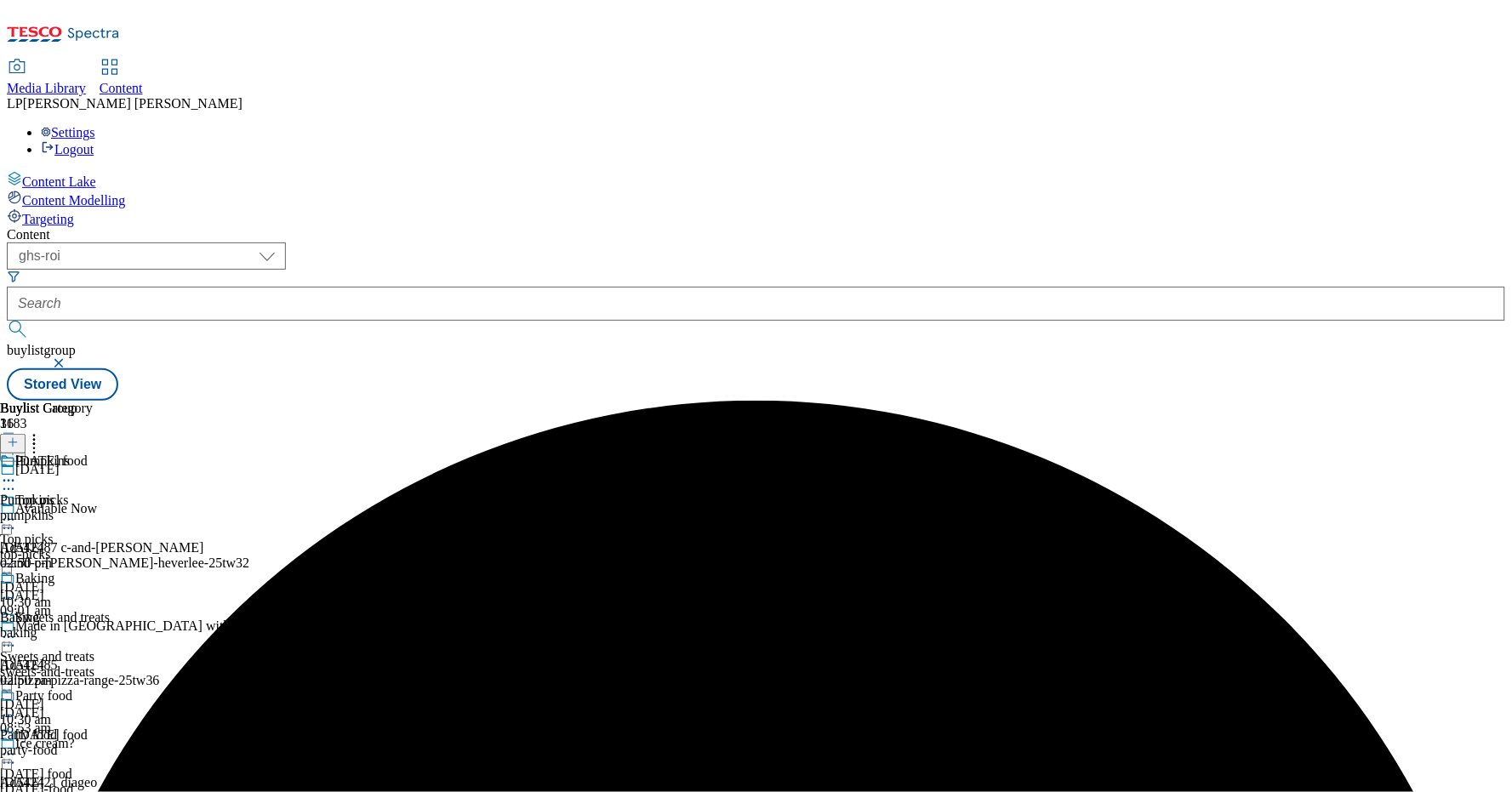
scroll to position [281, 0]
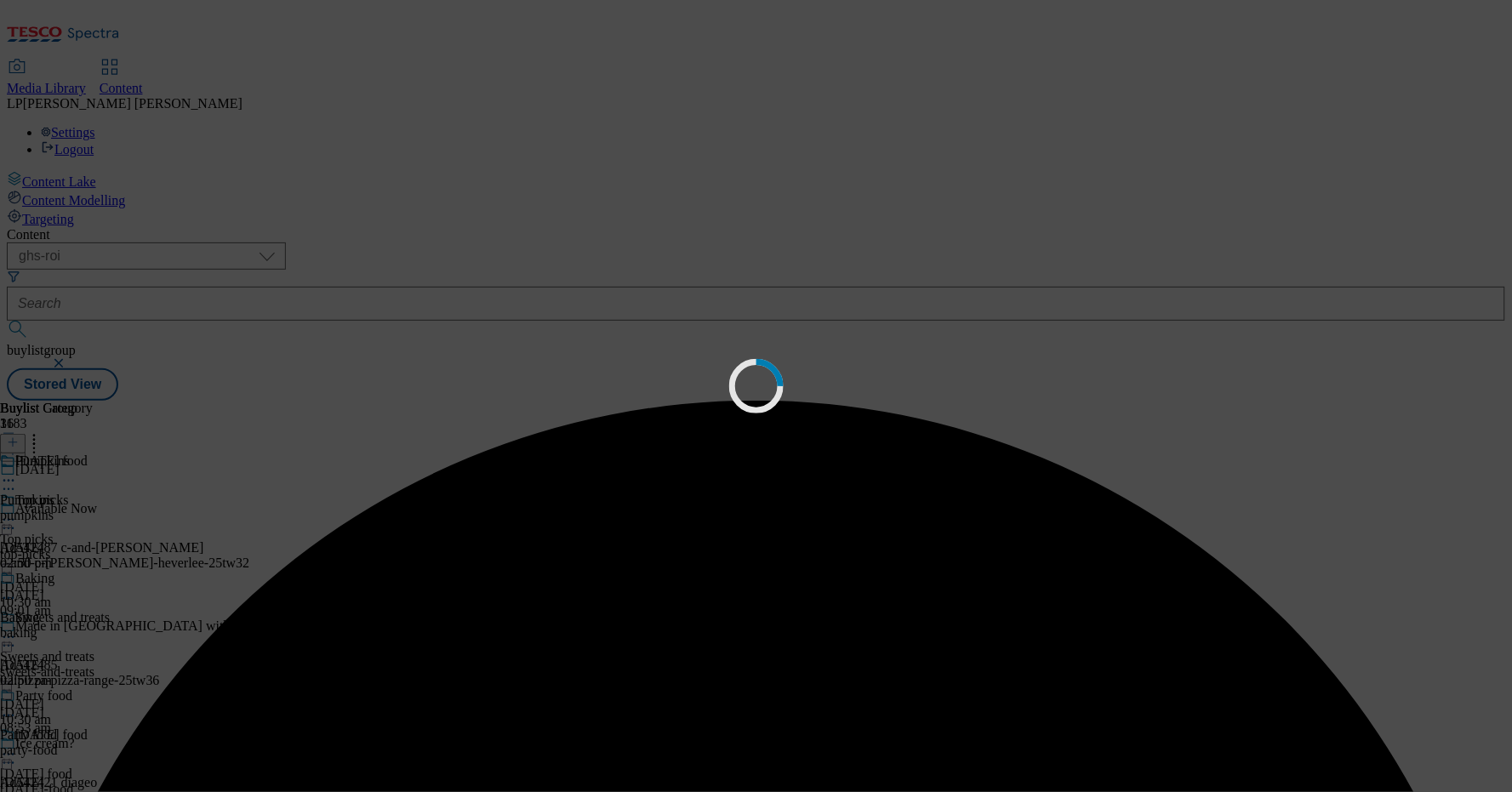
scroll to position [0, 0]
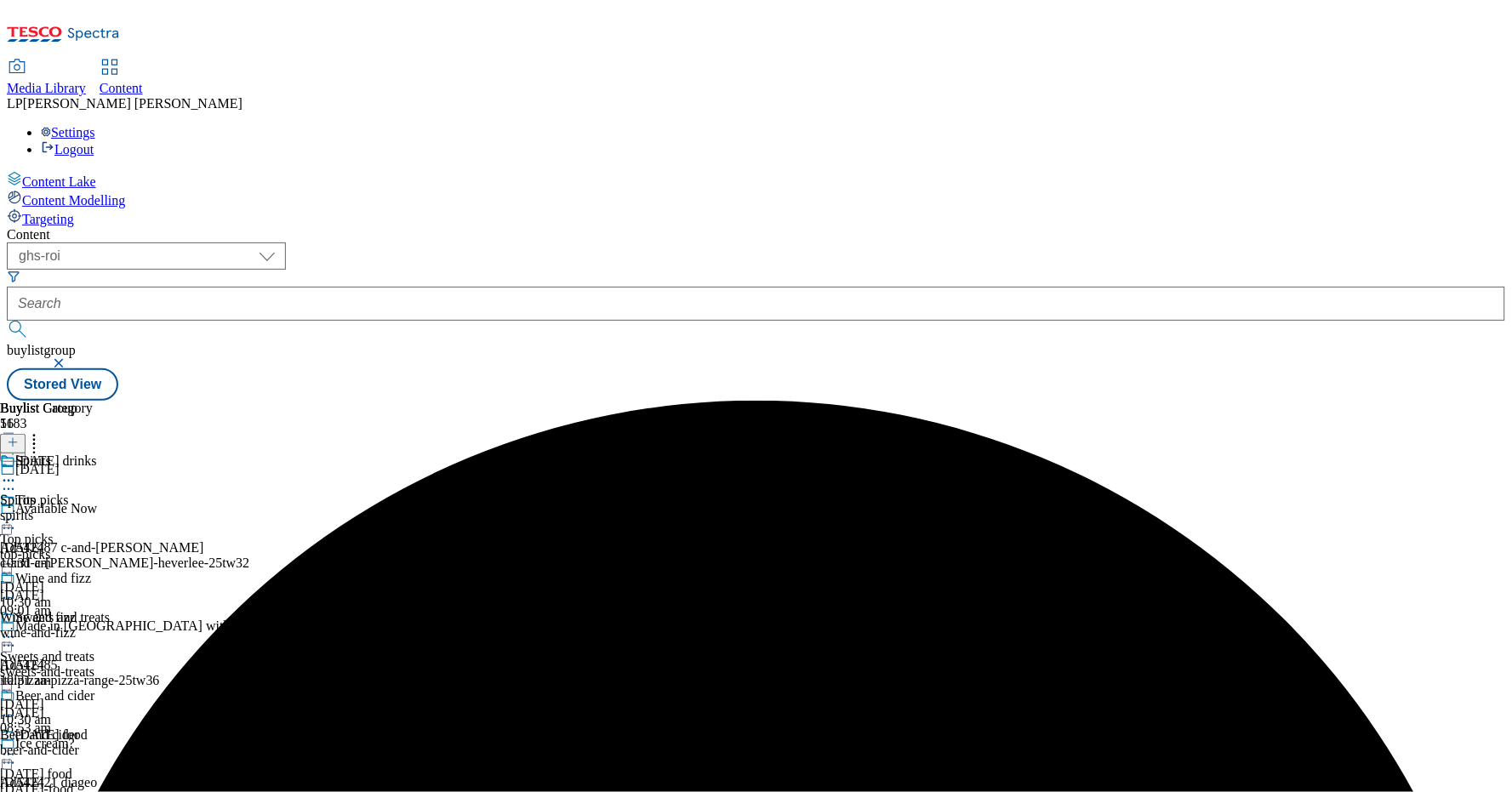
scroll to position [418, 0]
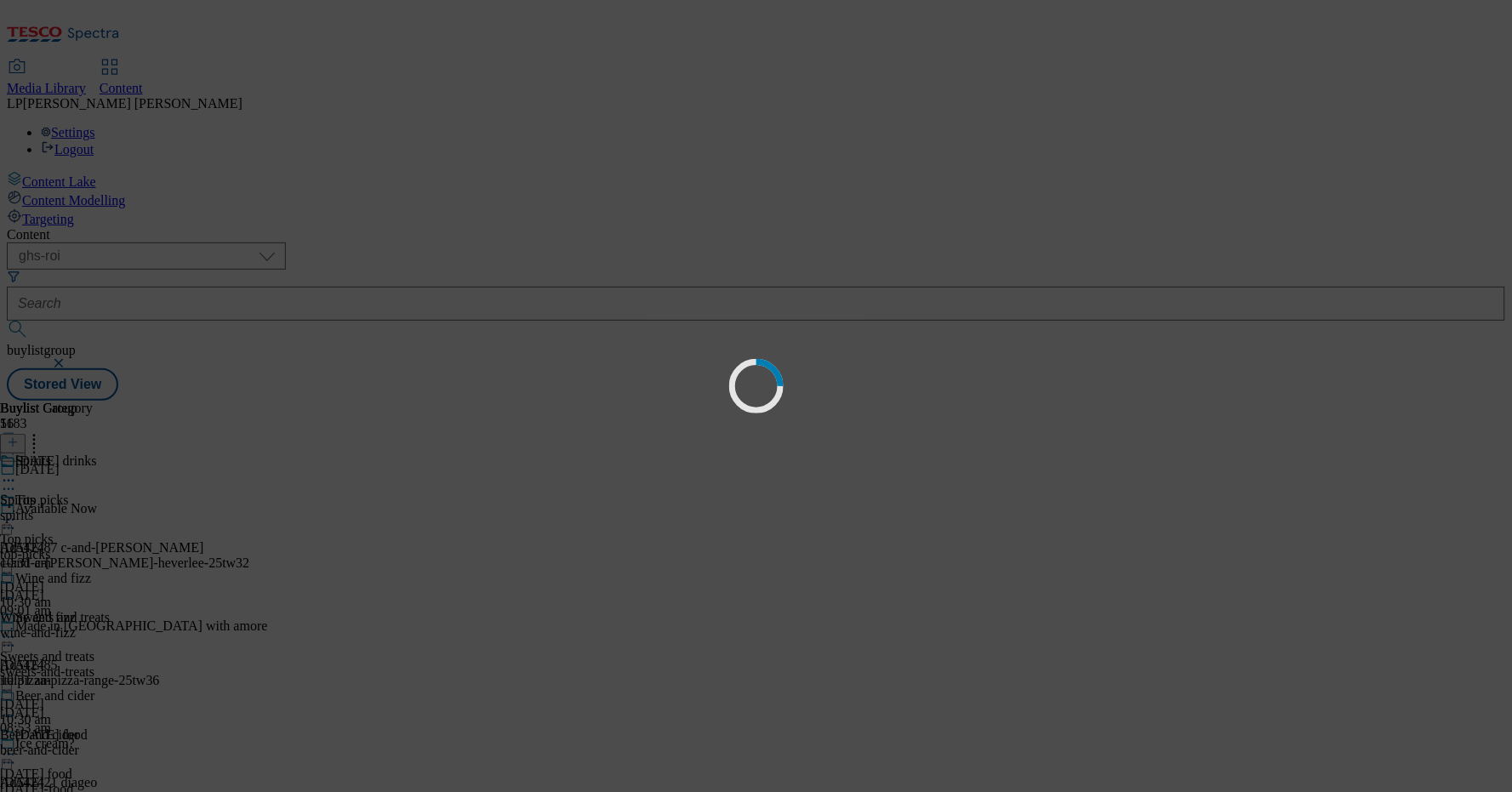
scroll to position [0, 0]
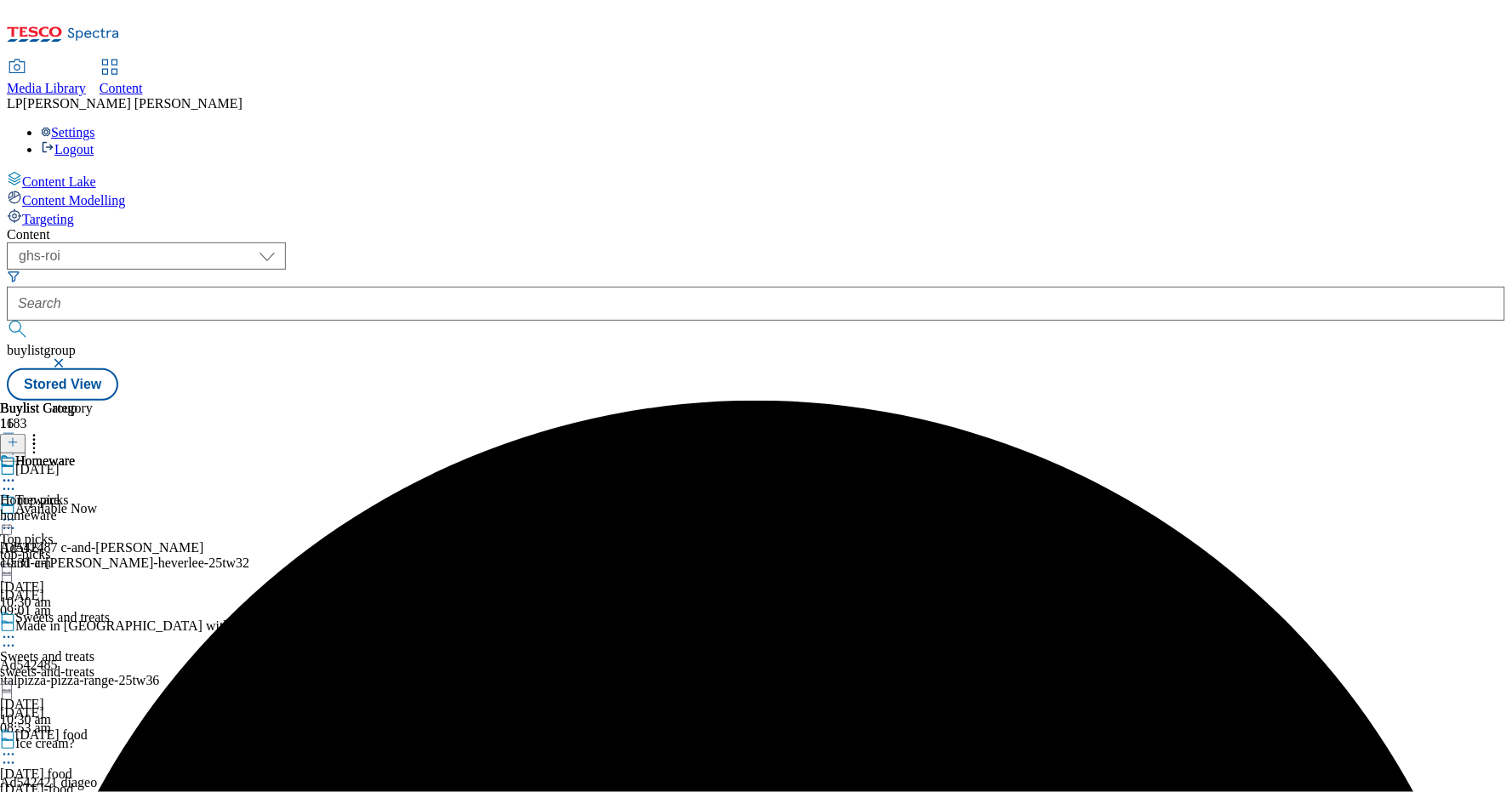
scroll to position [567, 0]
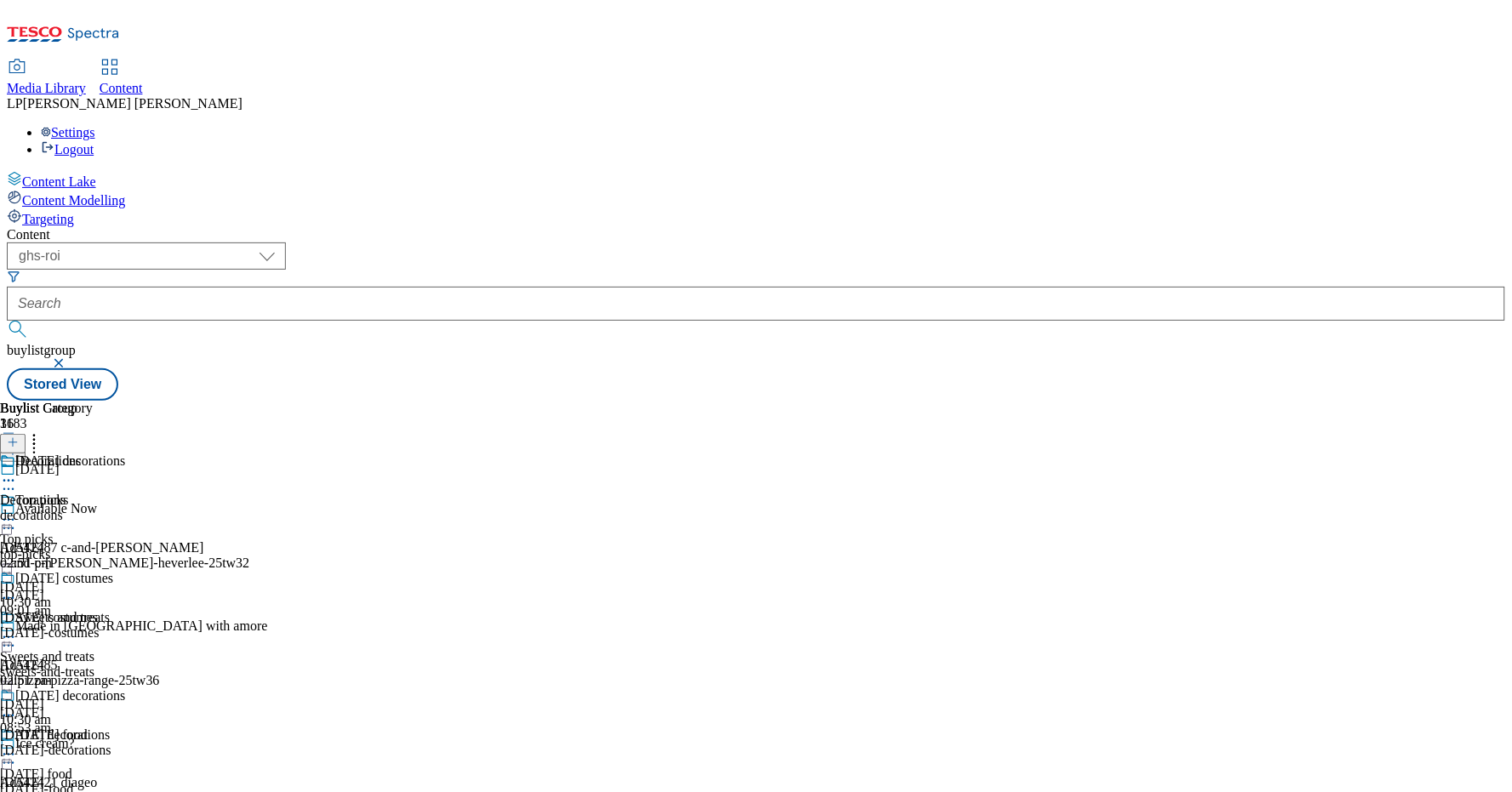
scroll to position [18, 0]
click at [125, 743] on div "[DATE]-decorations" at bounding box center [62, 751] width 125 height 15
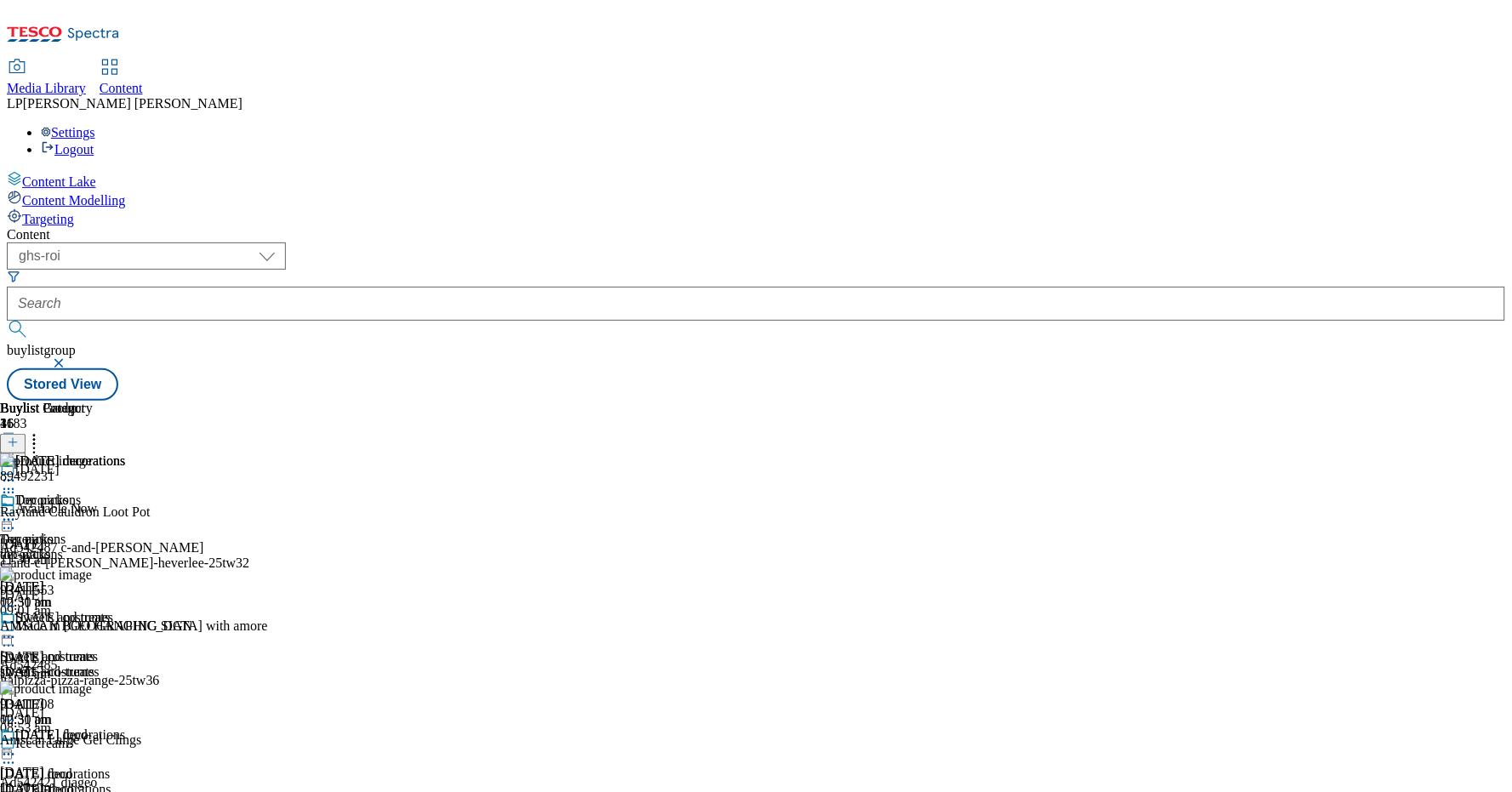
scroll to position [2300, 0]
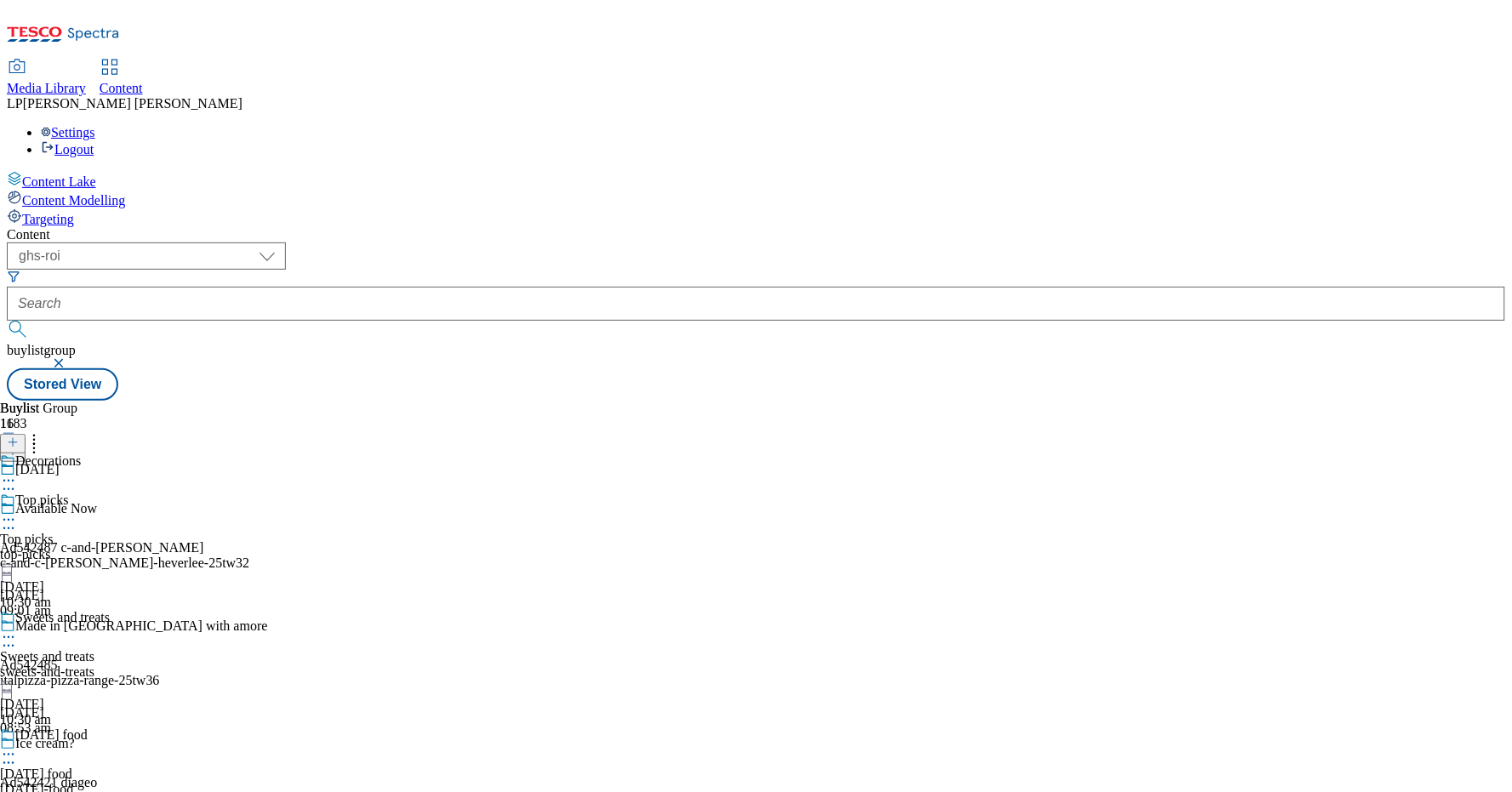
scroll to position [2297, 0]
click at [93, 509] on div "decorations" at bounding box center [46, 516] width 93 height 15
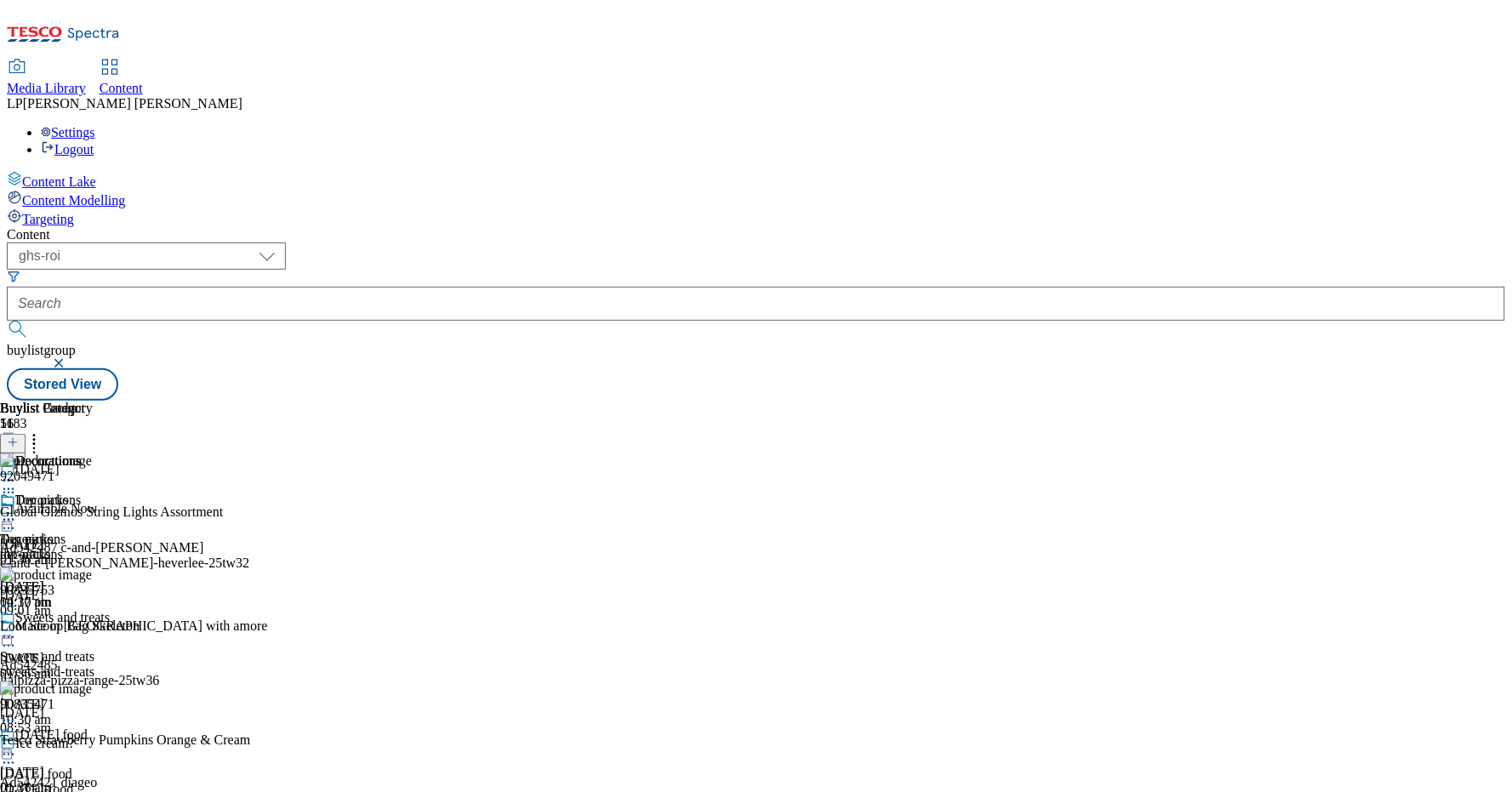
scroll to position [639, 0]
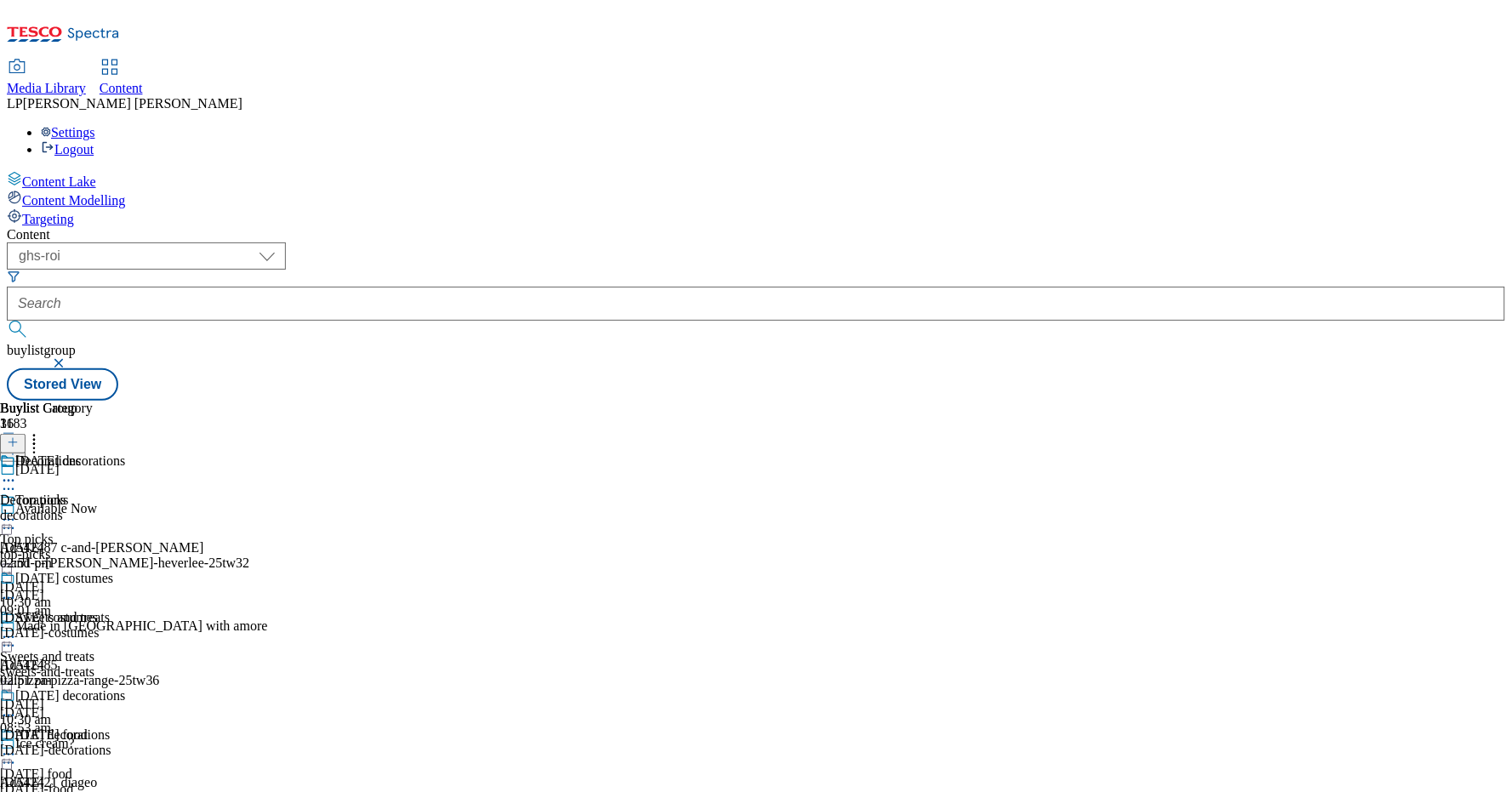
click at [125, 743] on div "[DATE]-decorations" at bounding box center [62, 751] width 125 height 15
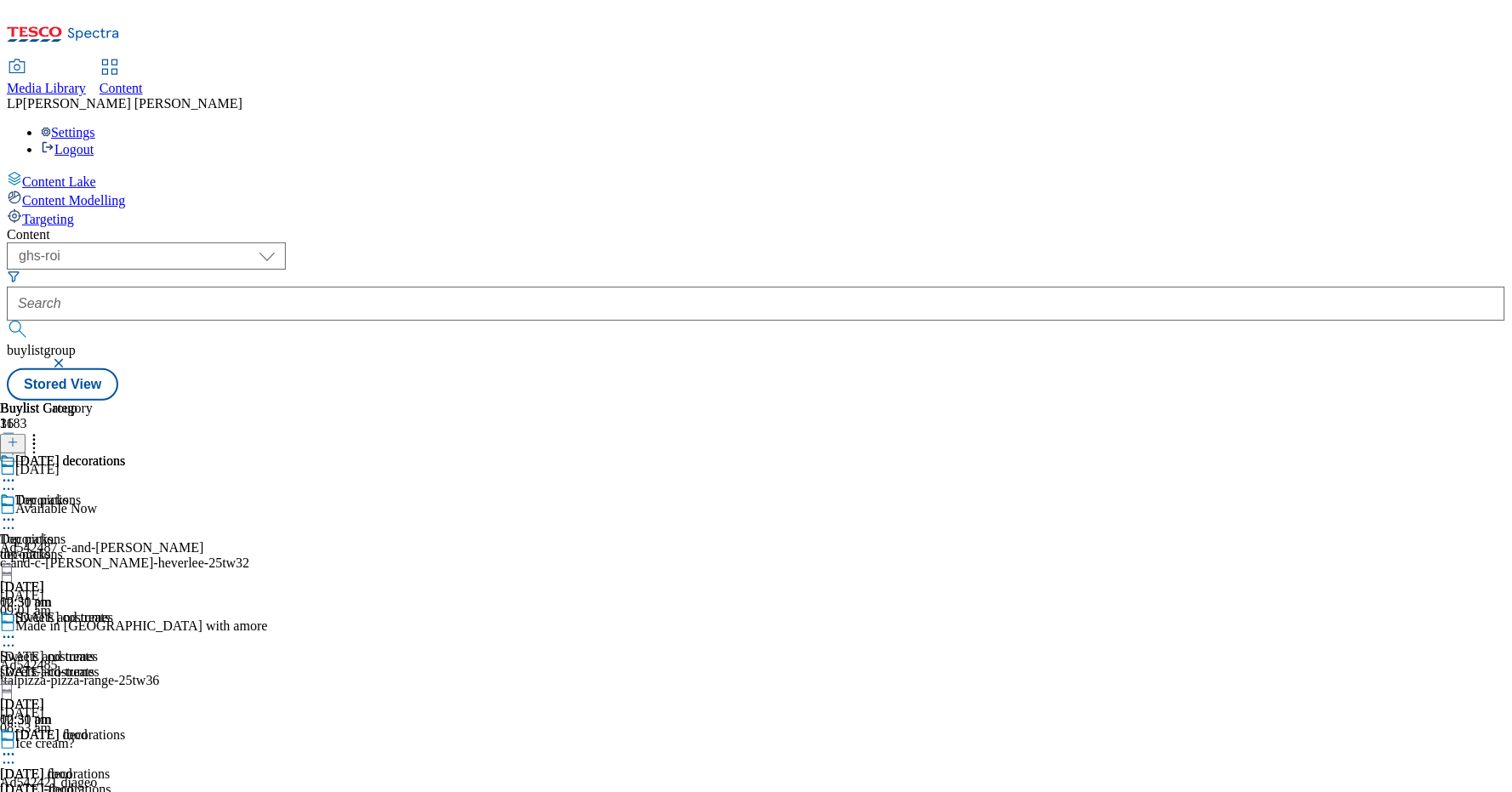
scroll to position [632, 0]
click at [125, 765] on div "[DATE]-decorations" at bounding box center [62, 790] width 125 height 15
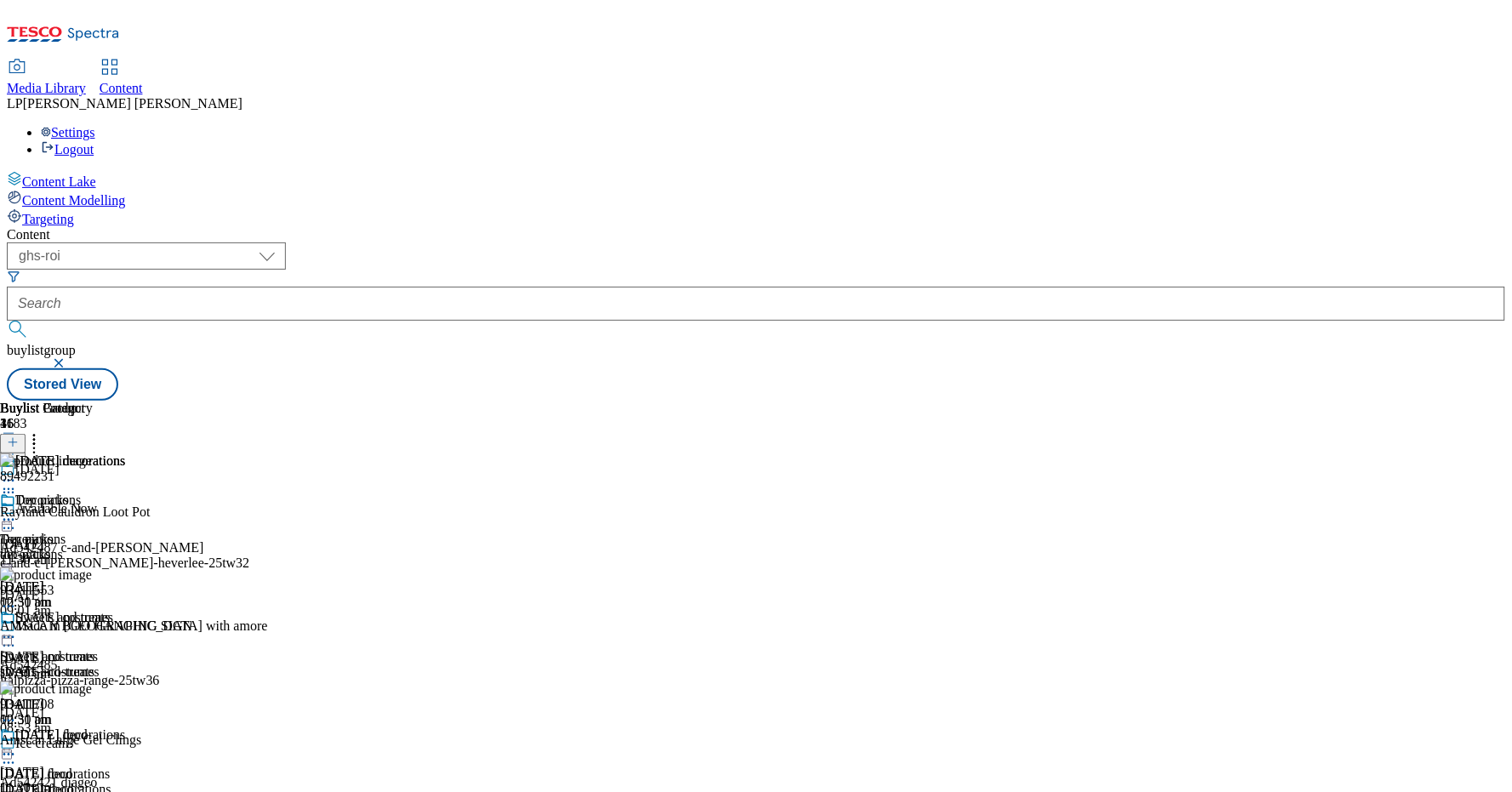
click at [17, 746] on icon at bounding box center [9, 755] width 17 height 17
click at [79, 765] on button "Edit" at bounding box center [56, 790] width 45 height 19
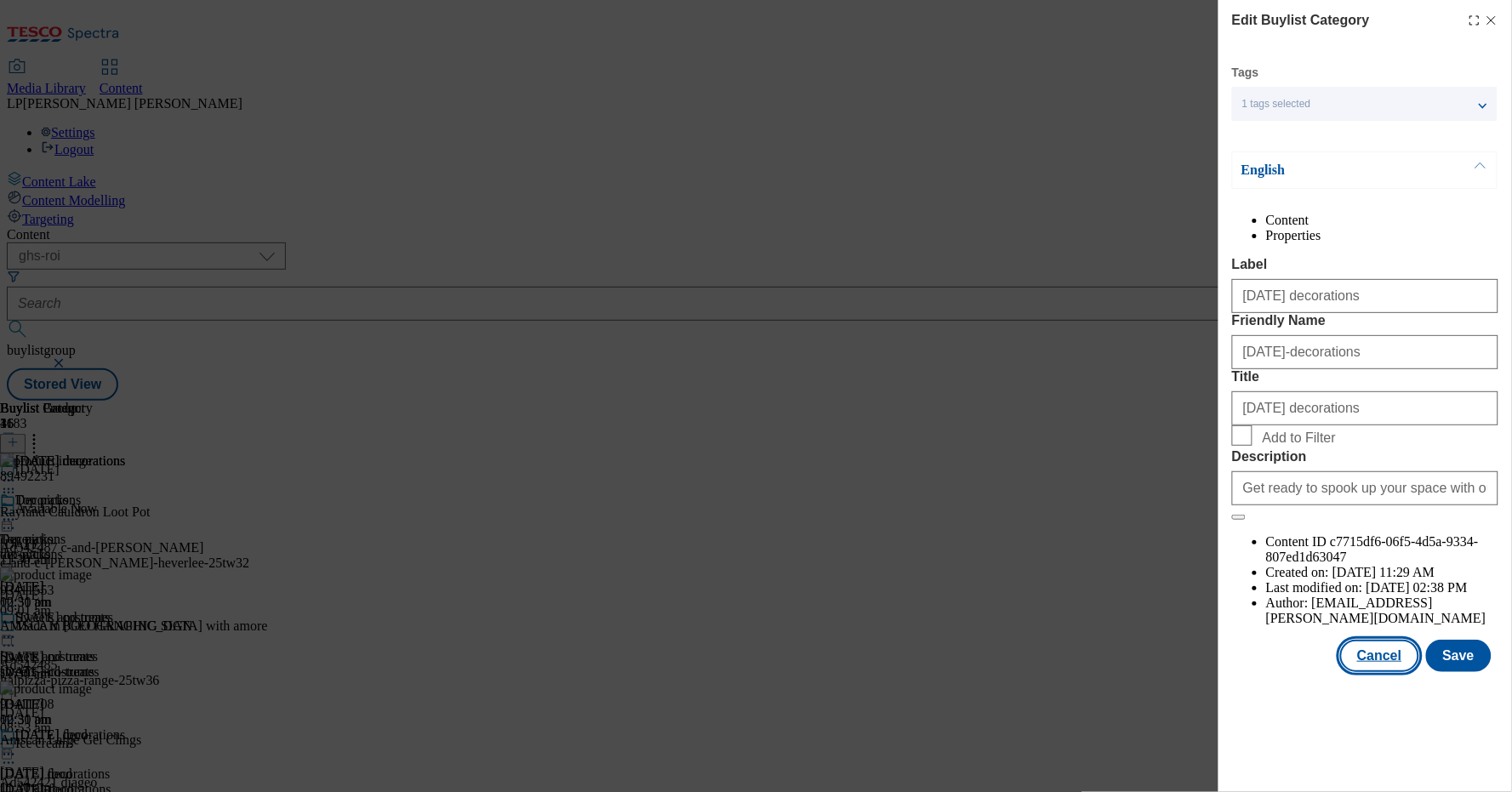
click at [1388, 672] on button "Cancel" at bounding box center [1380, 656] width 79 height 33
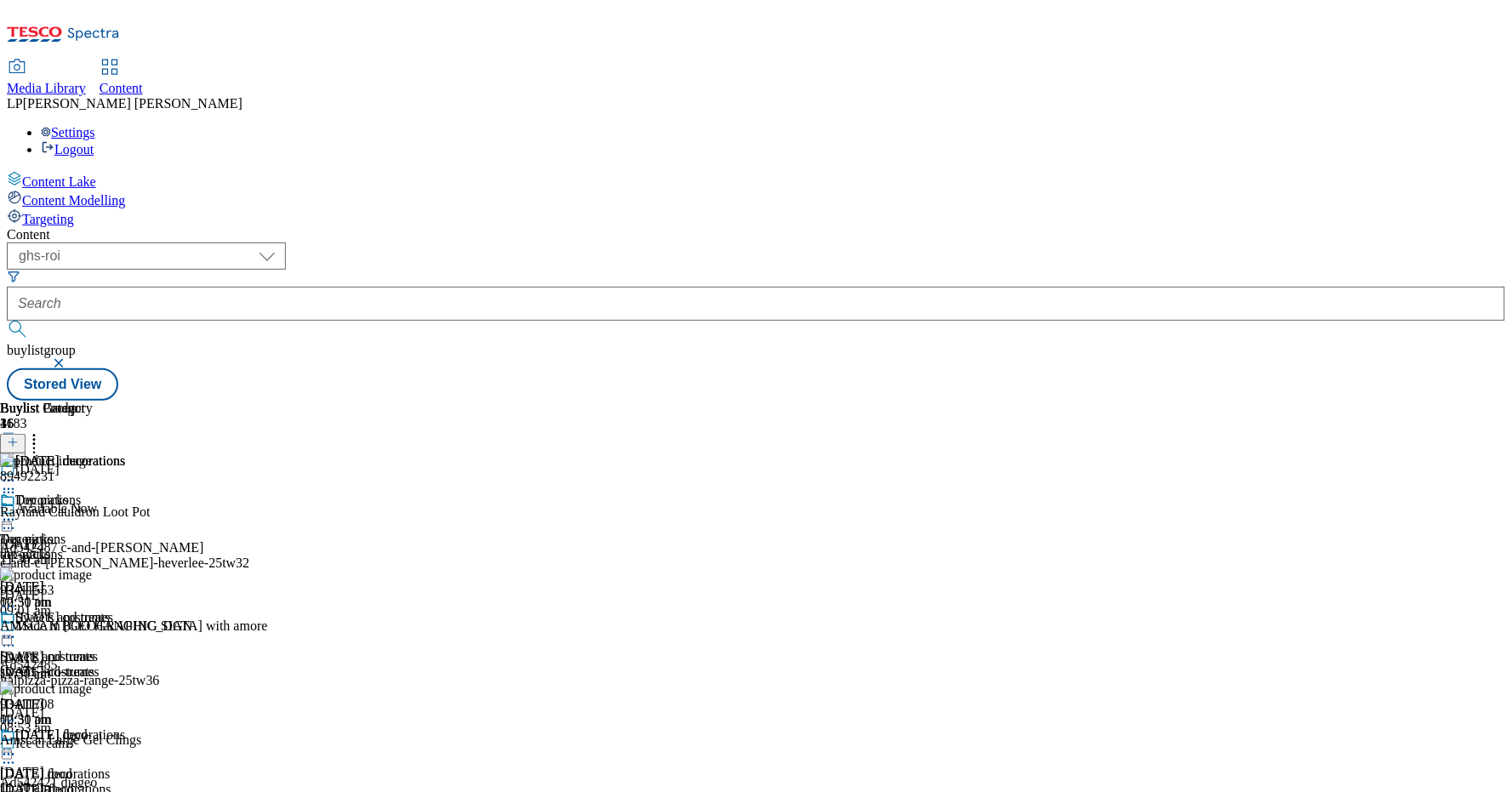
click at [17, 746] on icon at bounding box center [9, 755] width 17 height 17
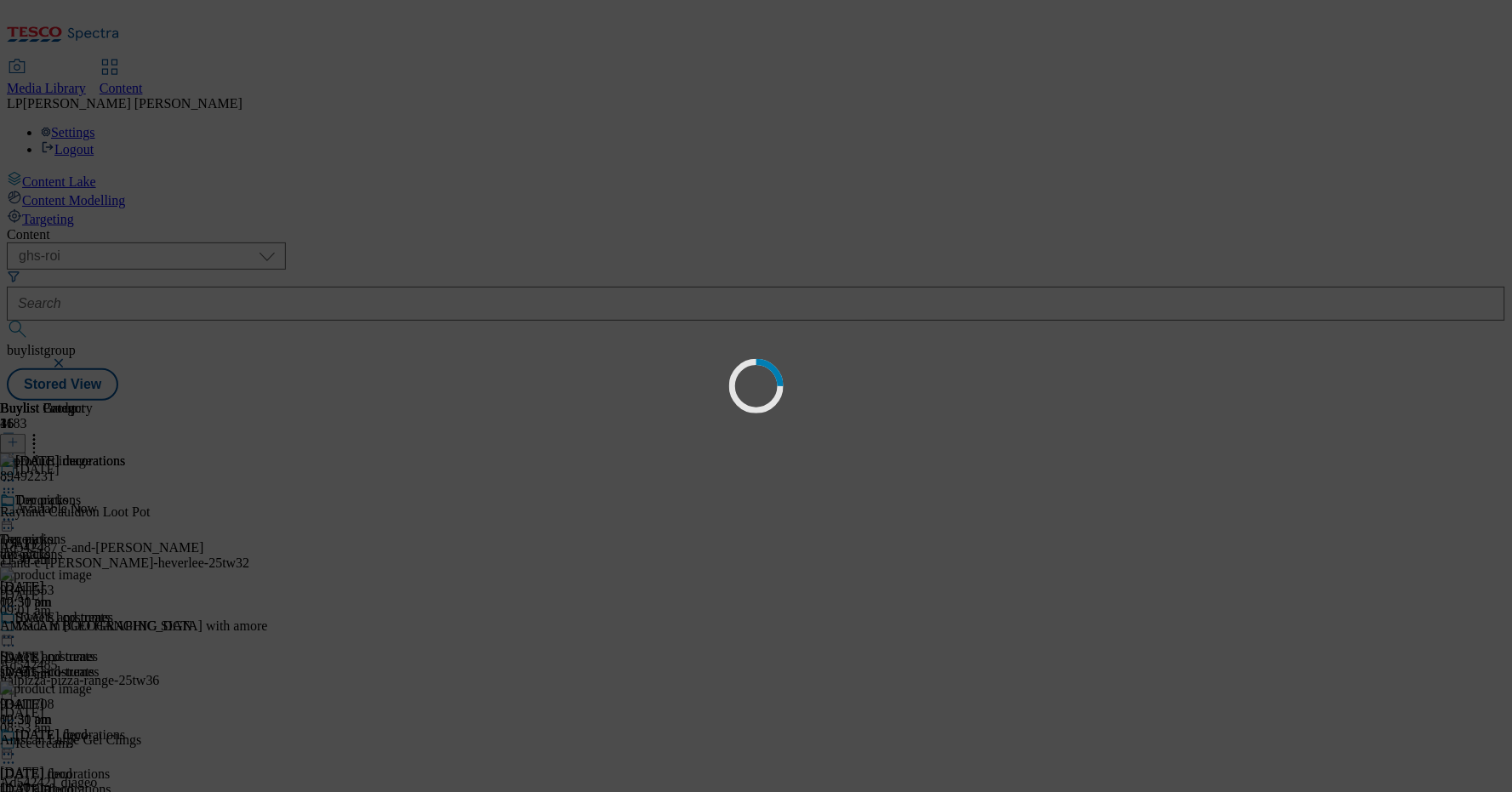
scroll to position [0, 0]
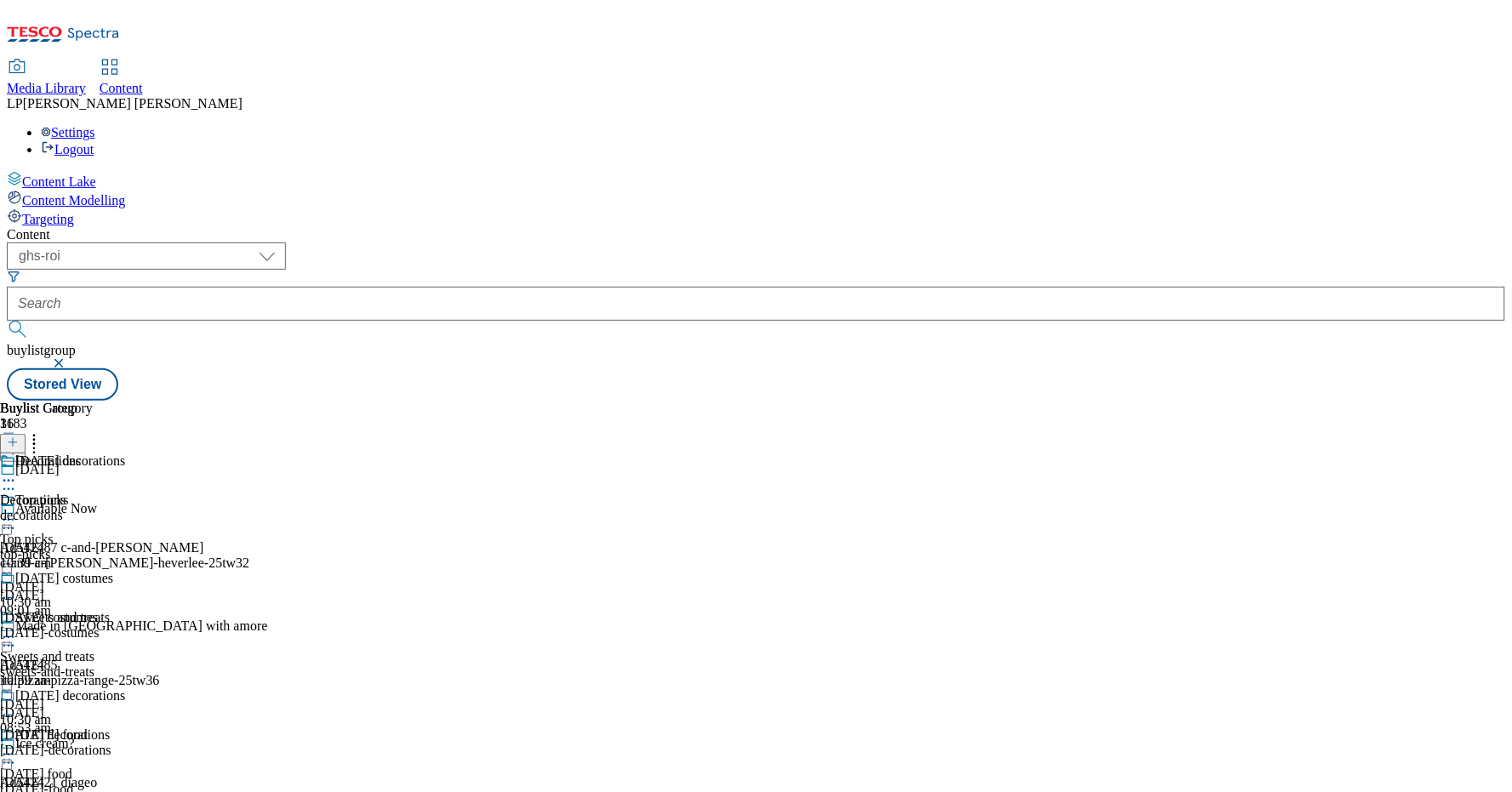
click at [17, 472] on icon at bounding box center [9, 481] width 17 height 17
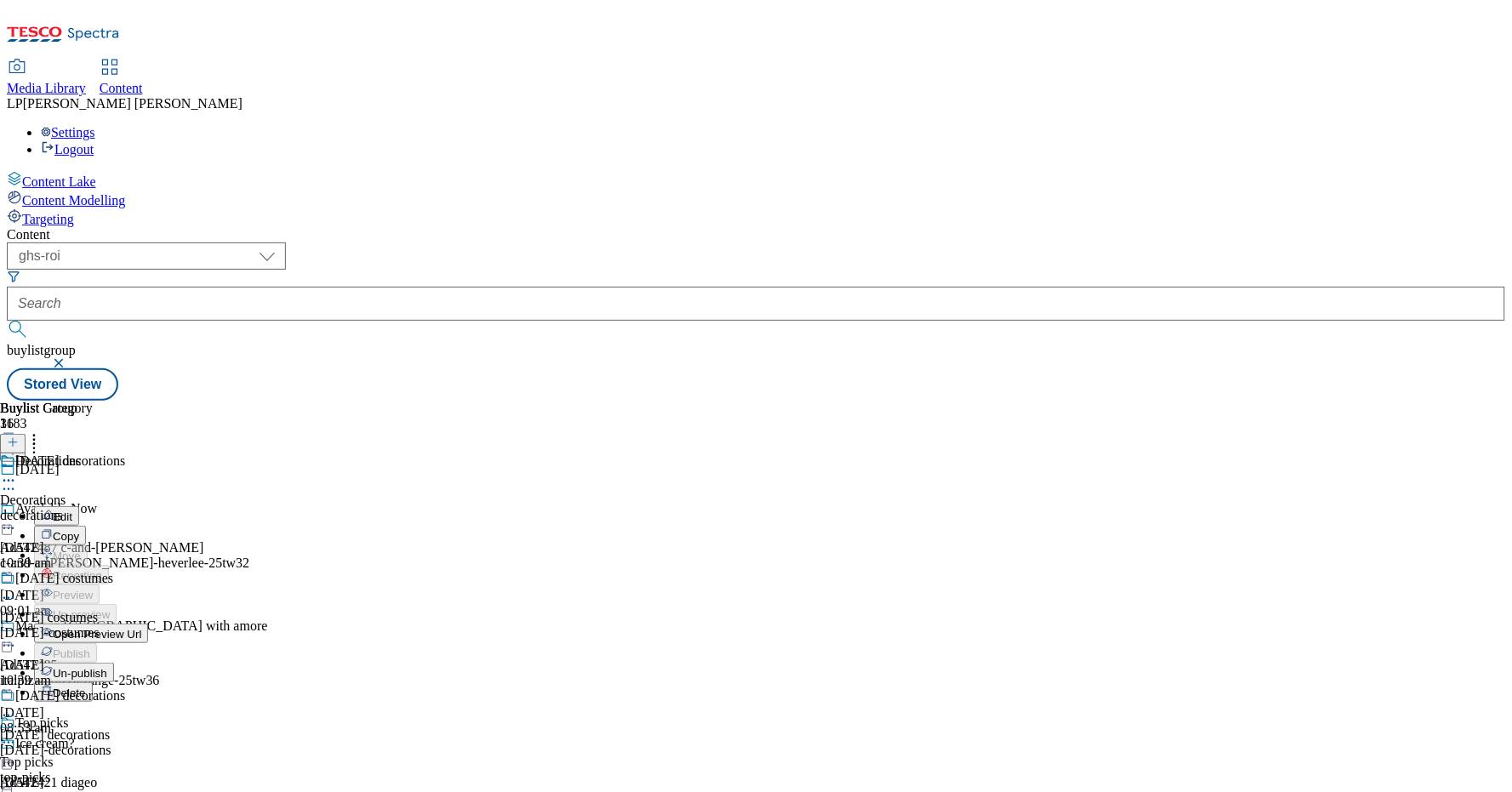
click at [669, 227] on div "Content" at bounding box center [756, 235] width 1499 height 15
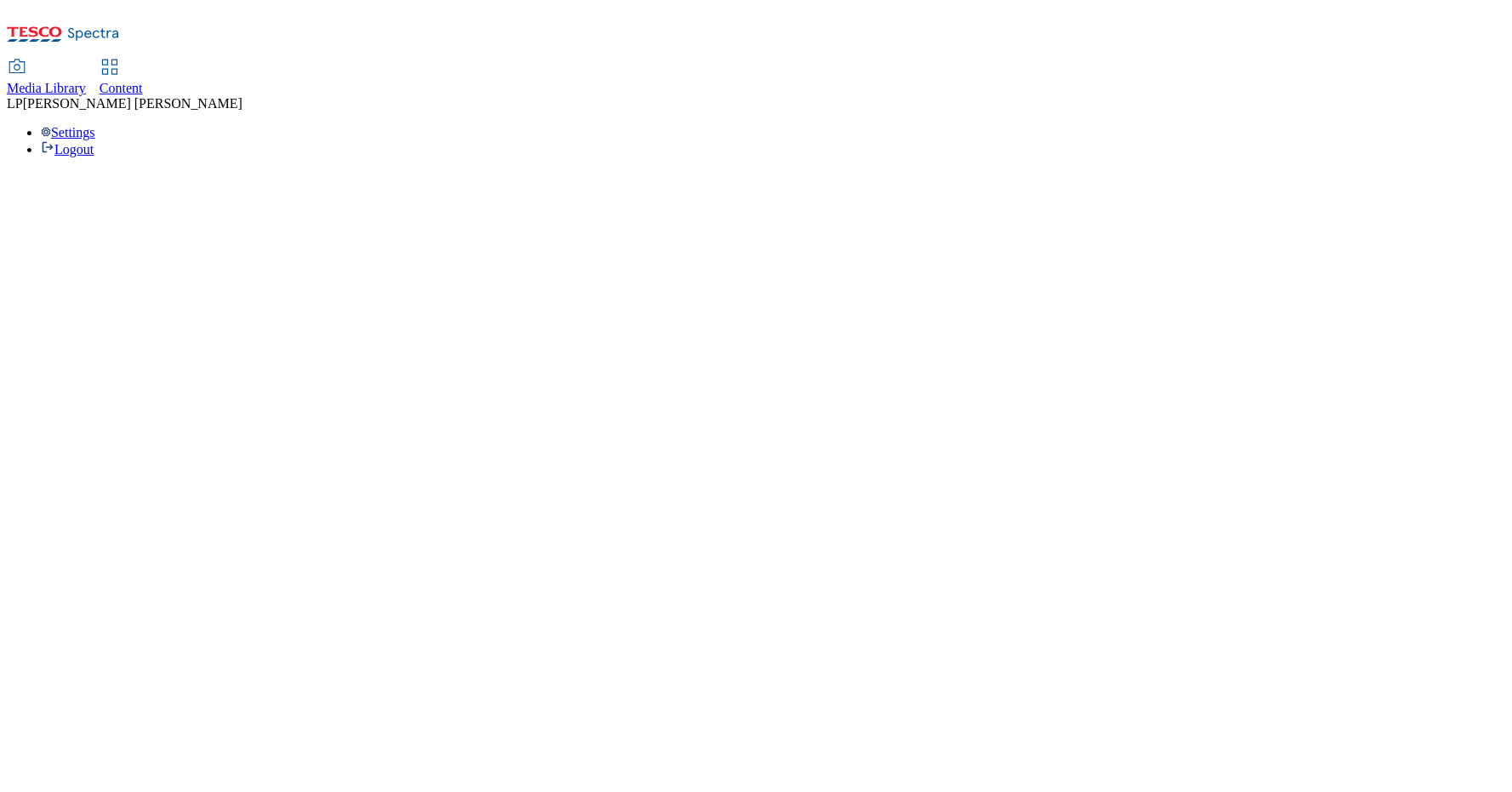
select select "flare-ghs-roi"
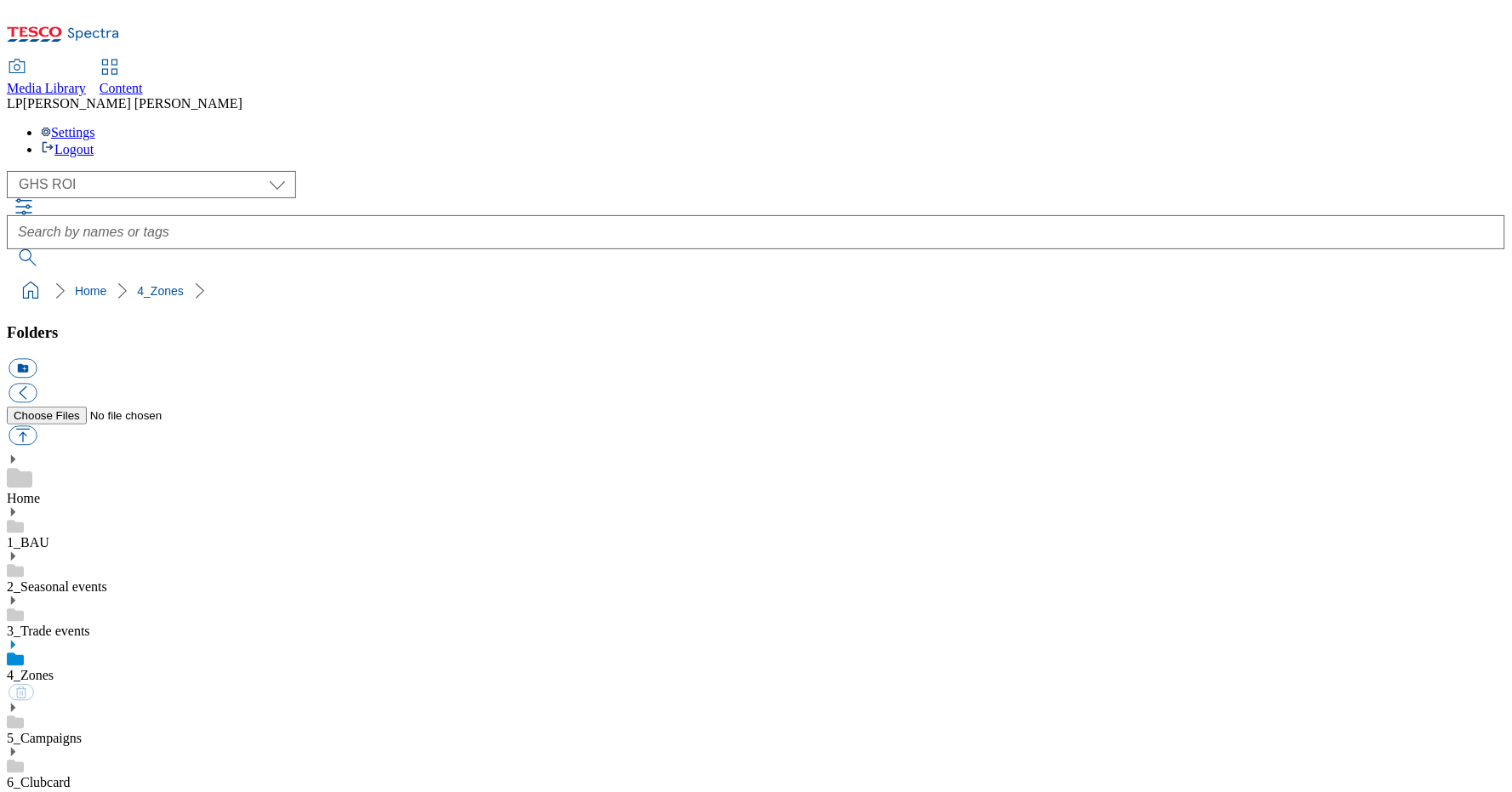
click at [19, 551] on icon at bounding box center [12, 556] width 11 height 11
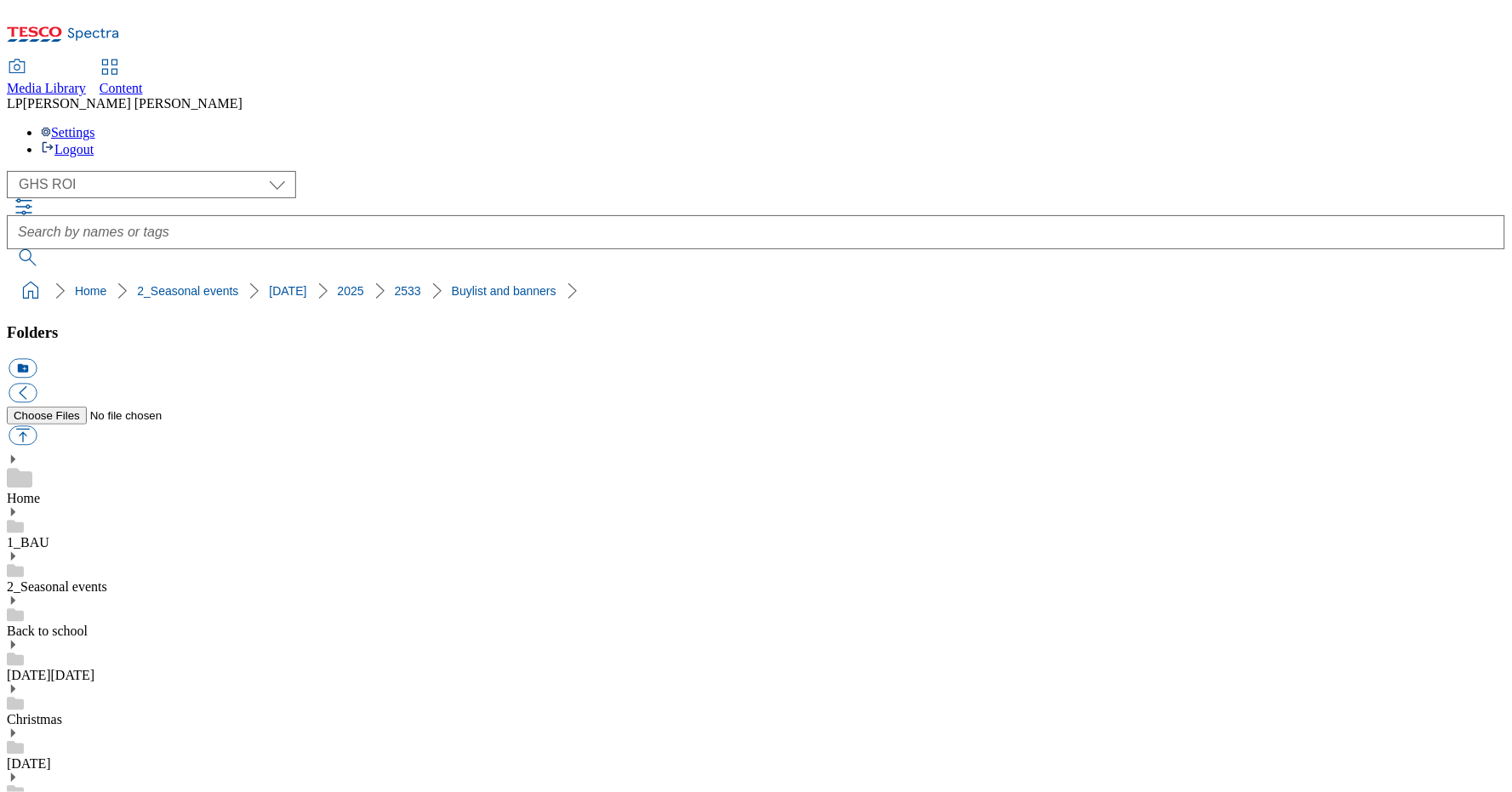
scroll to position [0, 0]
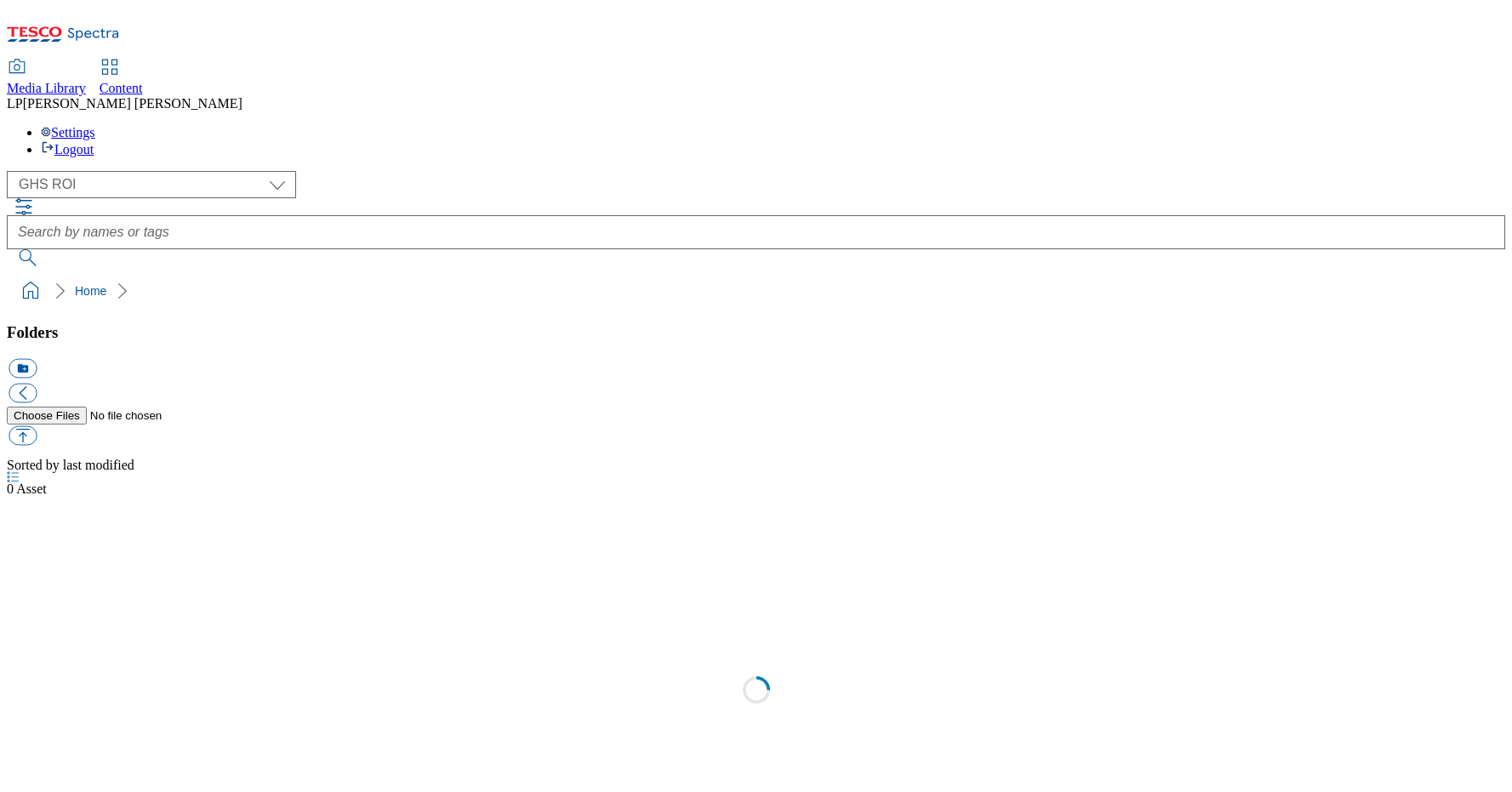
select select "flare-ghs-roi"
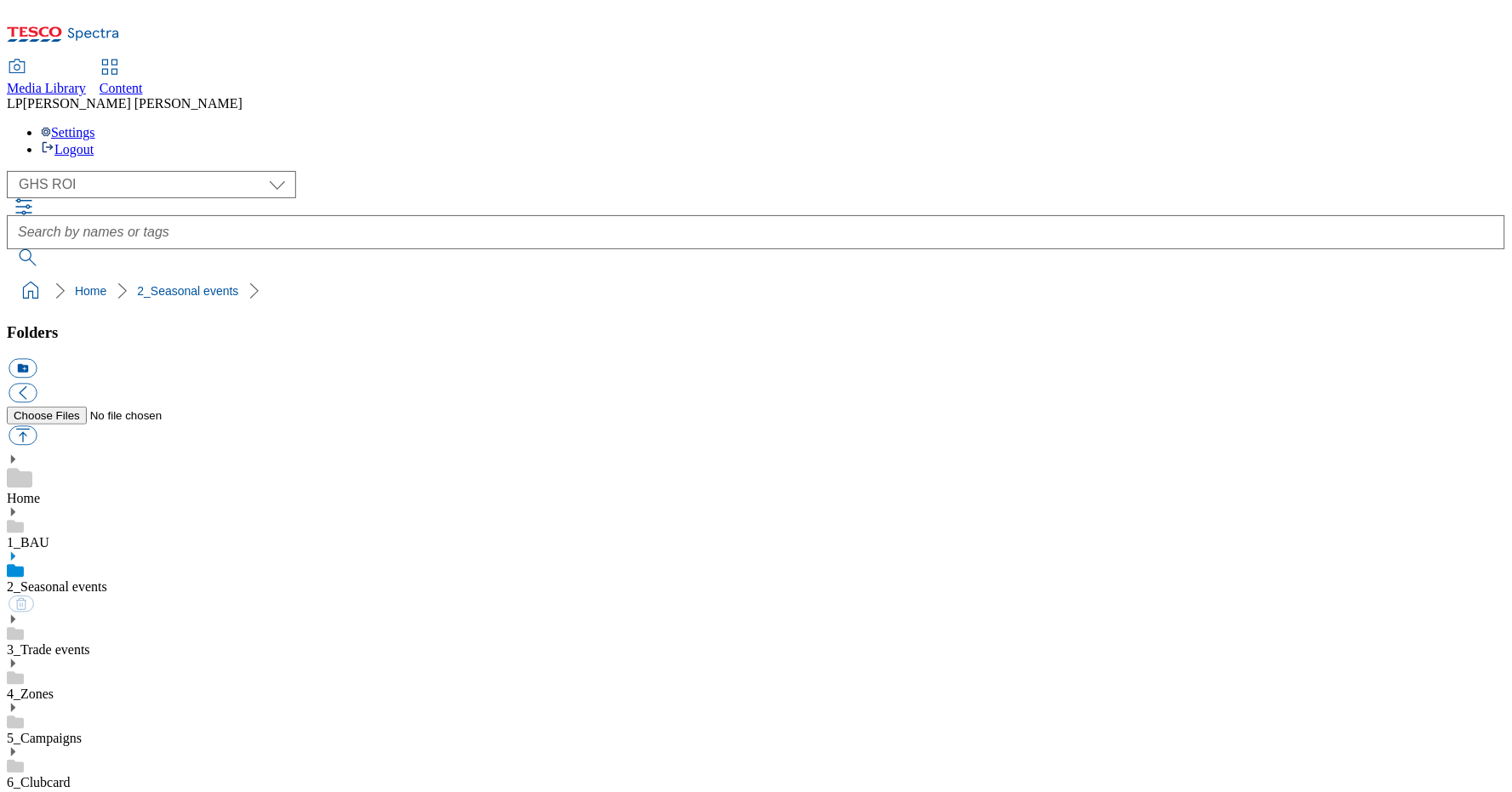
click at [19, 746] on icon at bounding box center [12, 752] width 11 height 11
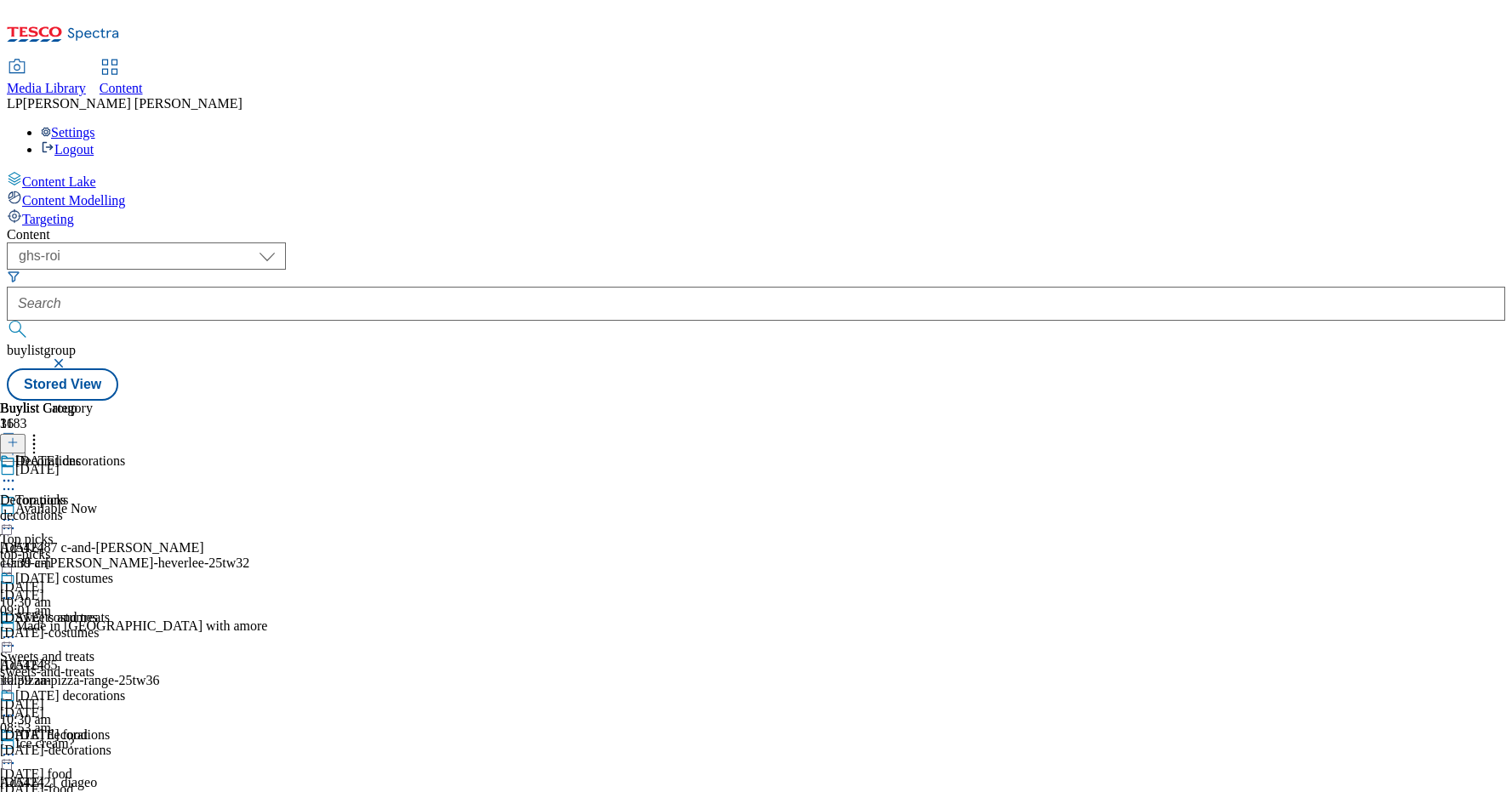
select select "ghs-roi"
click at [520, 227] on div "Content" at bounding box center [756, 235] width 1499 height 15
